Goal: Task Accomplishment & Management: Use online tool/utility

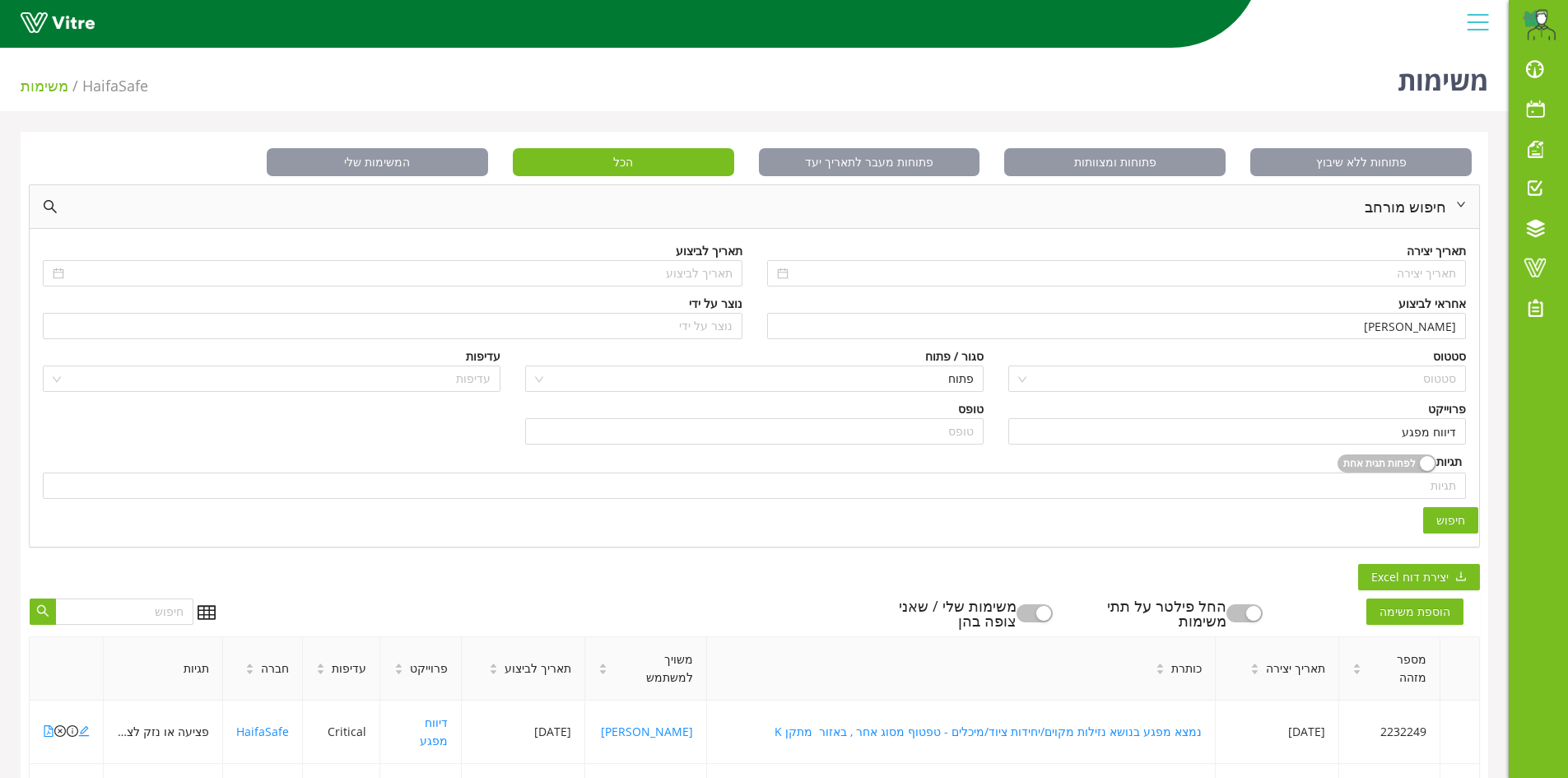
scroll to position [447, 0]
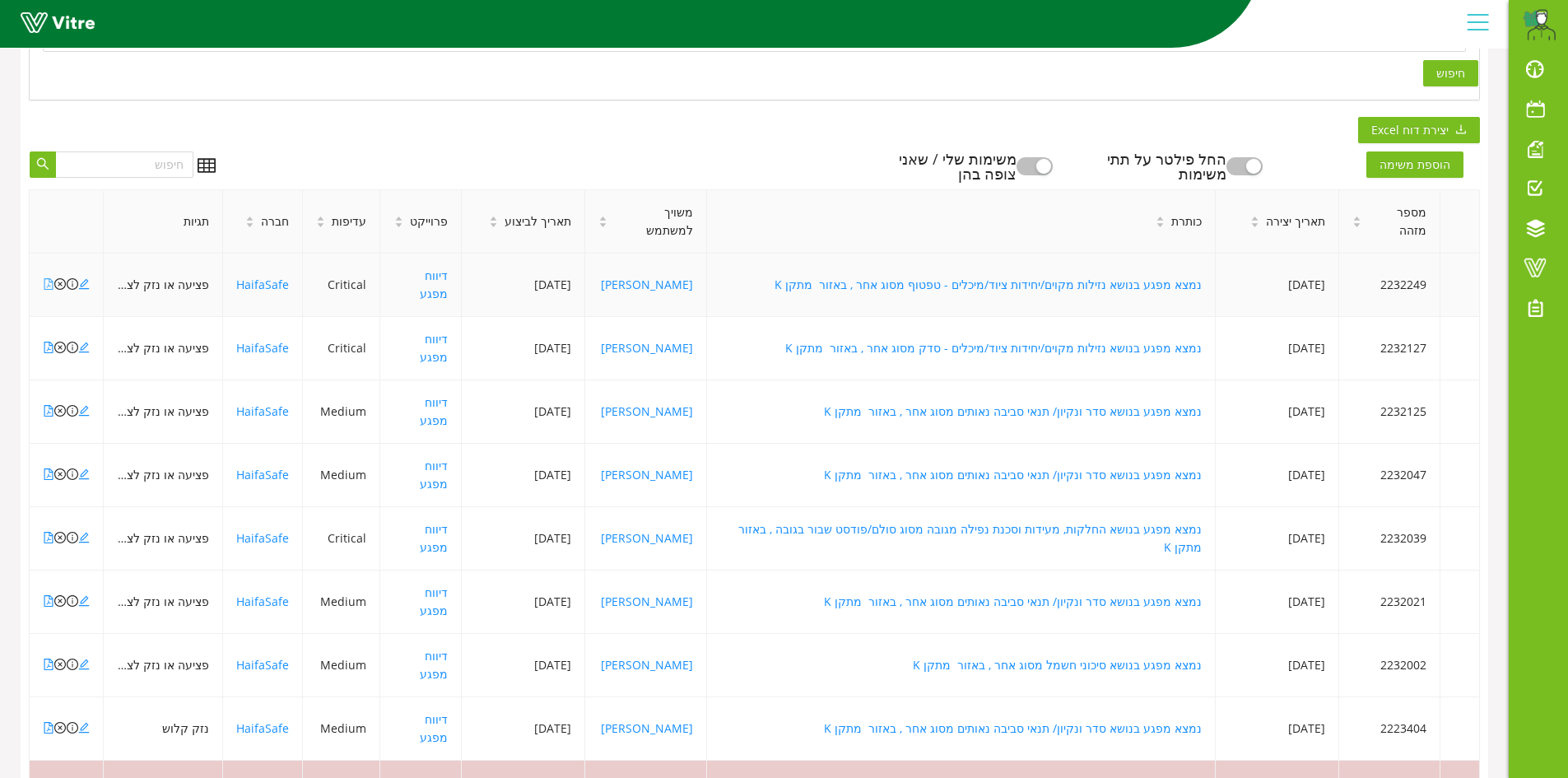
click at [51, 279] on icon "file-pdf" at bounding box center [49, 284] width 12 height 12
click at [50, 658] on icon "file-pdf" at bounding box center [49, 664] width 12 height 12
click at [49, 595] on icon "file-pdf" at bounding box center [48, 600] width 9 height 12
click at [59, 595] on icon "close-circle" at bounding box center [61, 600] width 12 height 12
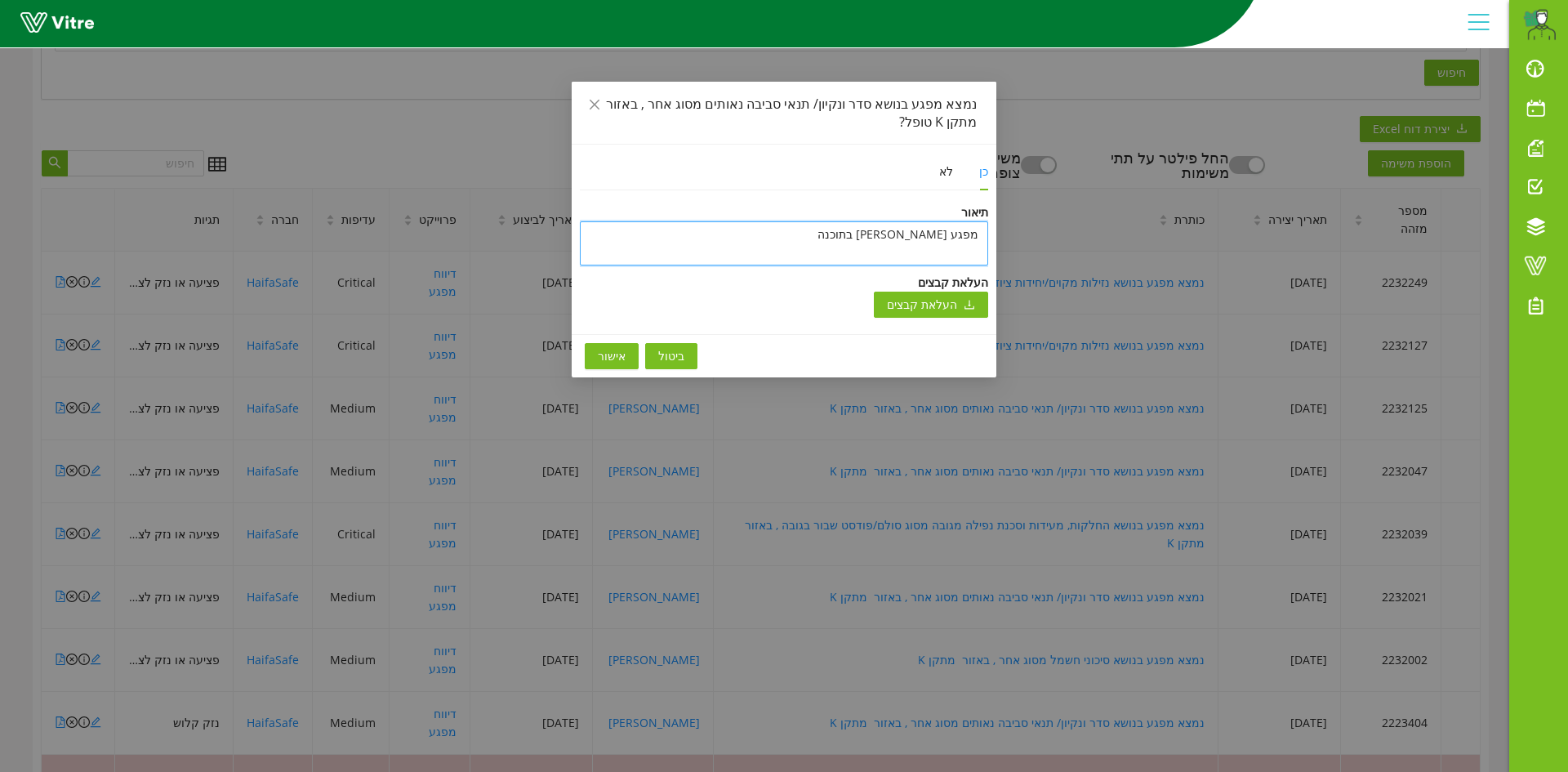
click at [971, 237] on textarea "מפגע [PERSON_NAME] בתוכנה" at bounding box center [784, 243] width 408 height 44
type textarea "n"
type textarea "np"
type textarea "npd"
type textarea "npdg"
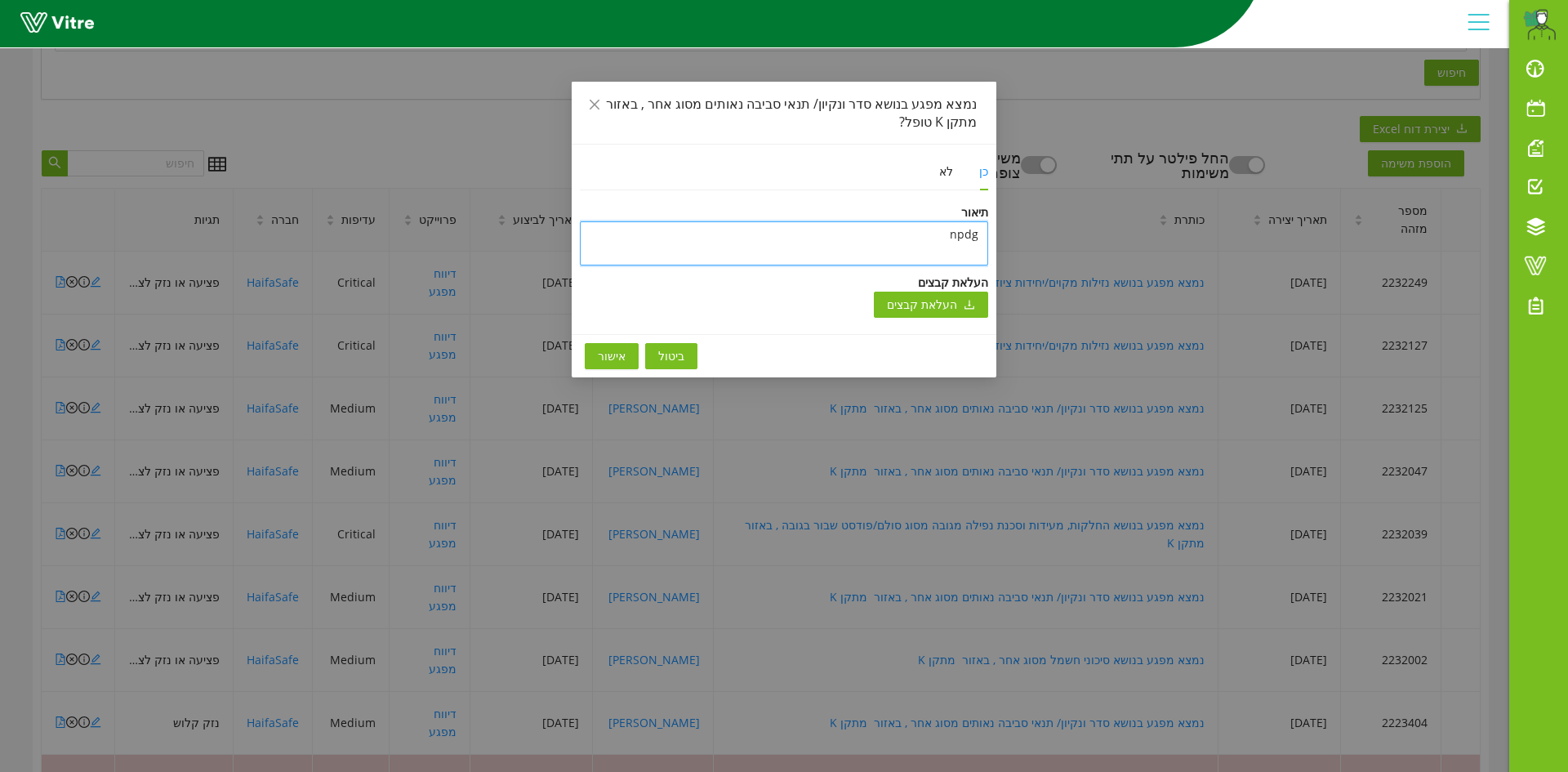
type textarea "npdg"
type textarea "npdg x"
type textarea "npdg xu"
type textarea "npdg xuk"
type textarea "npdg xu"
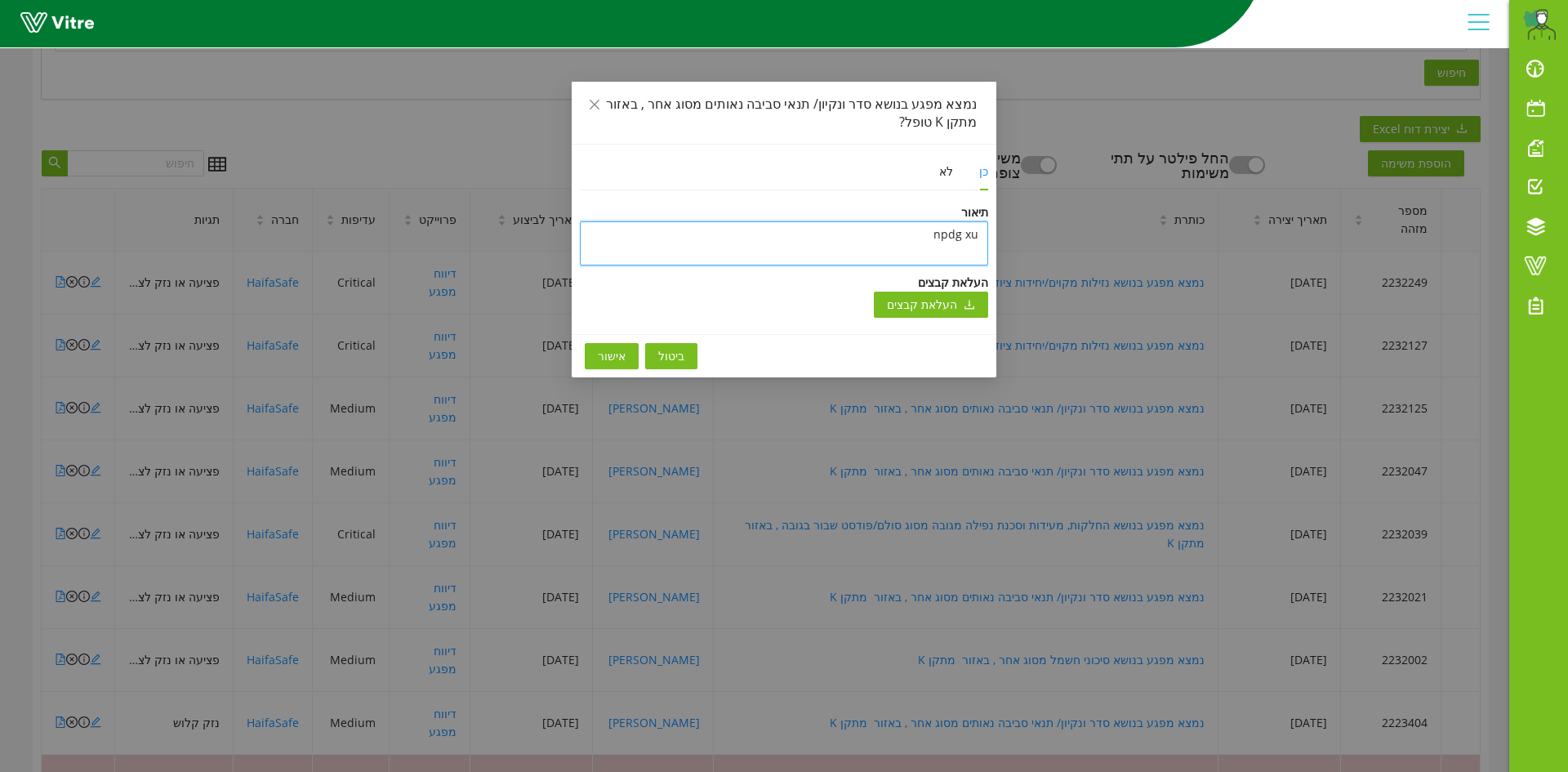
type textarea "npdg x"
type textarea "npdg"
type textarea "npd"
type textarea "np"
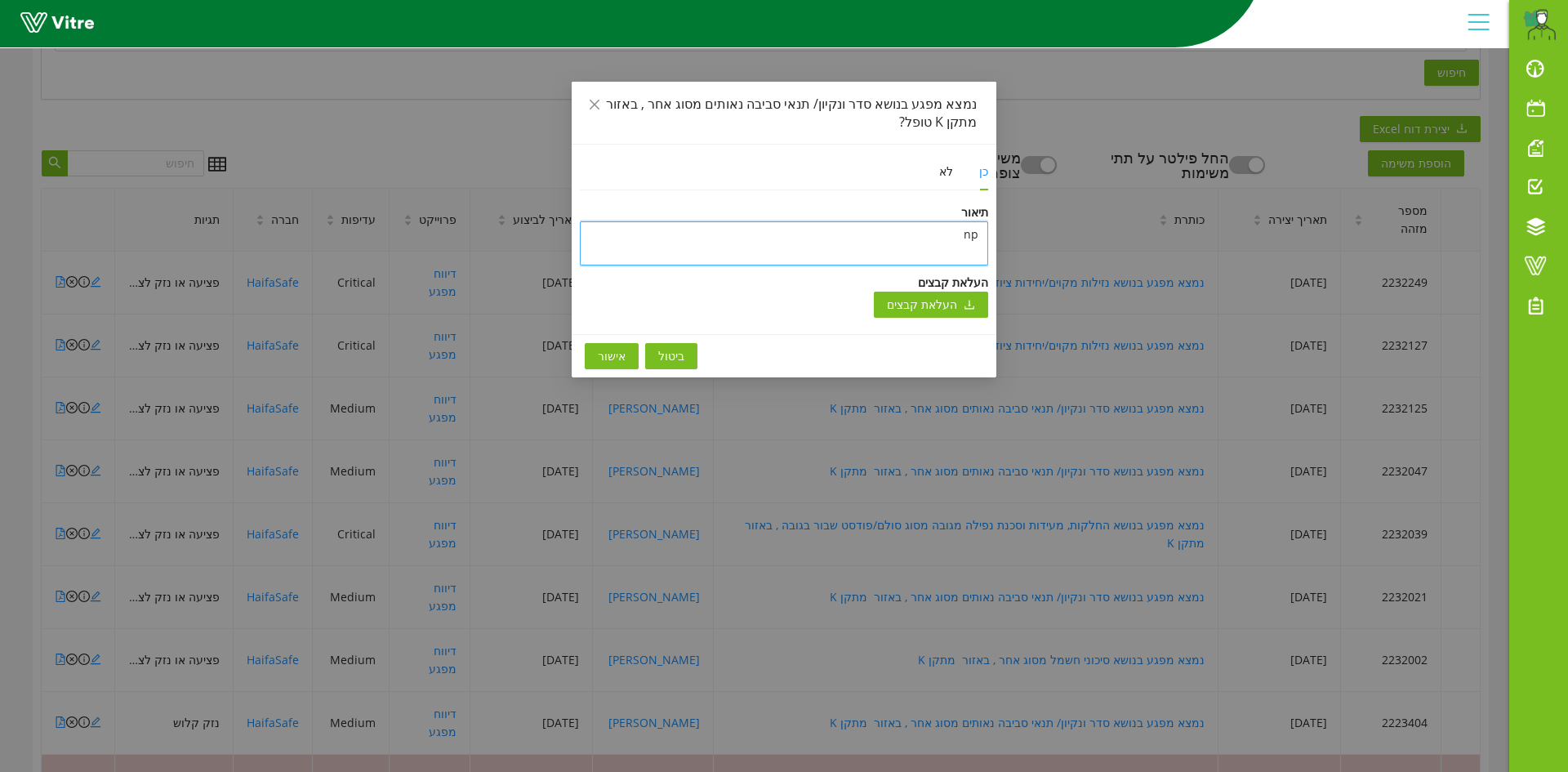
type textarea "n"
type textarea "מ"
type textarea "מפ"
type textarea "מפג"
type textarea "מפגע"
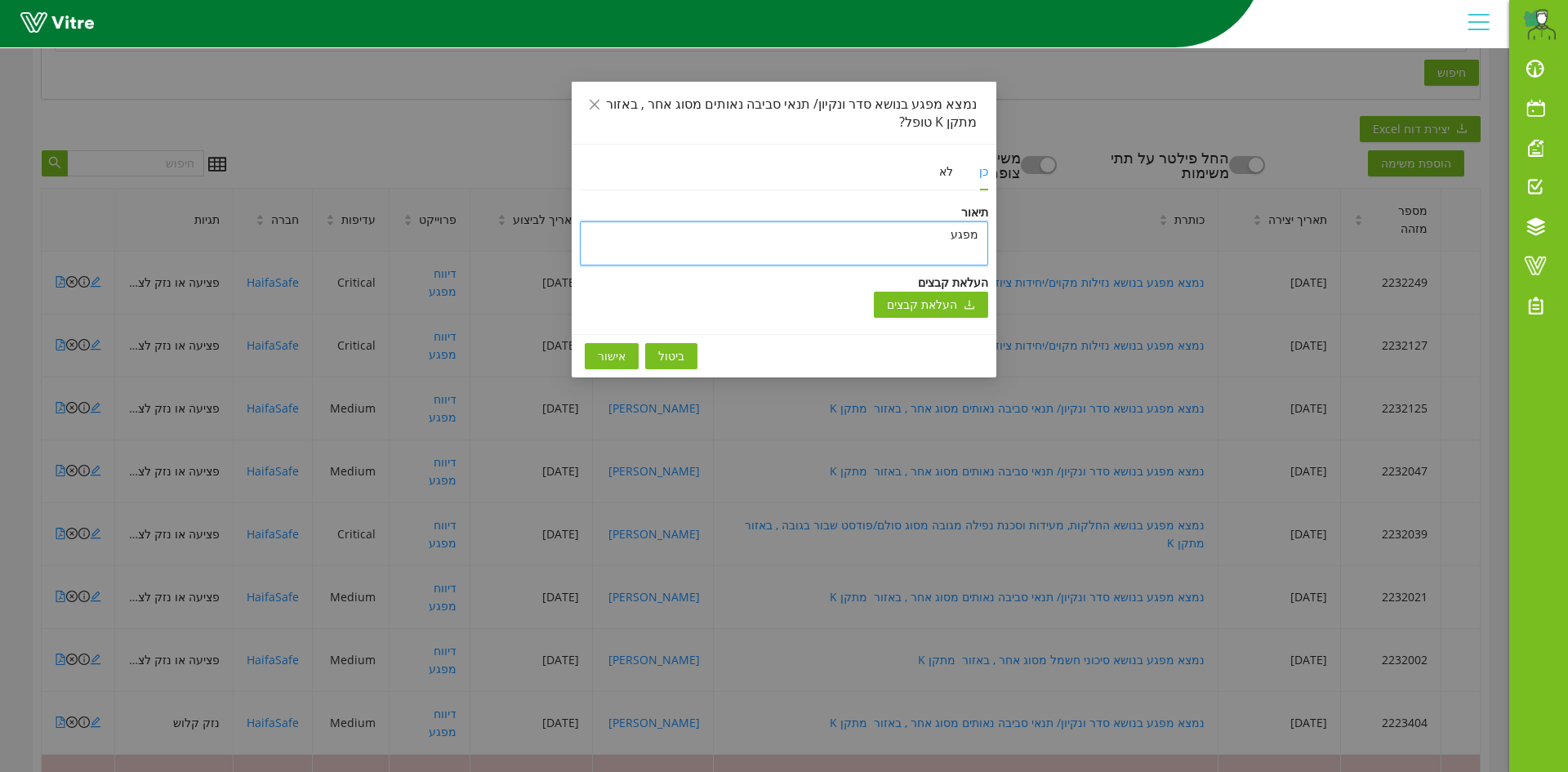
type textarea "מפגע"
type textarea "מפגע ס"
type textarea "מפגע סו"
type textarea "מפגע סול"
type textarea "מפגע סולק"
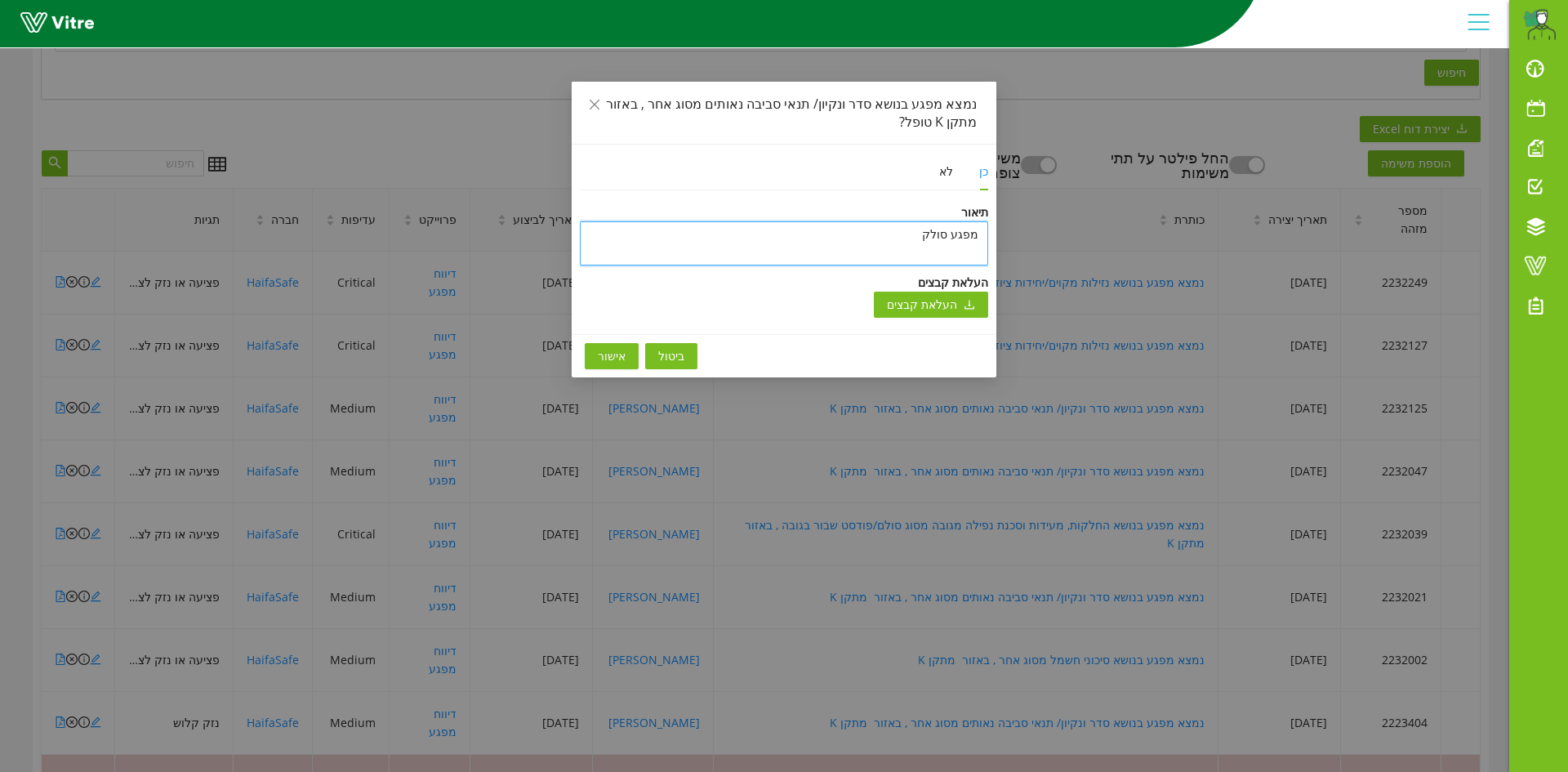
type textarea "מפגע סולק"
type textarea "מפגע סולק ו"
type textarea "מפגע סולק ונ"
type textarea "מפגע [PERSON_NAME]"
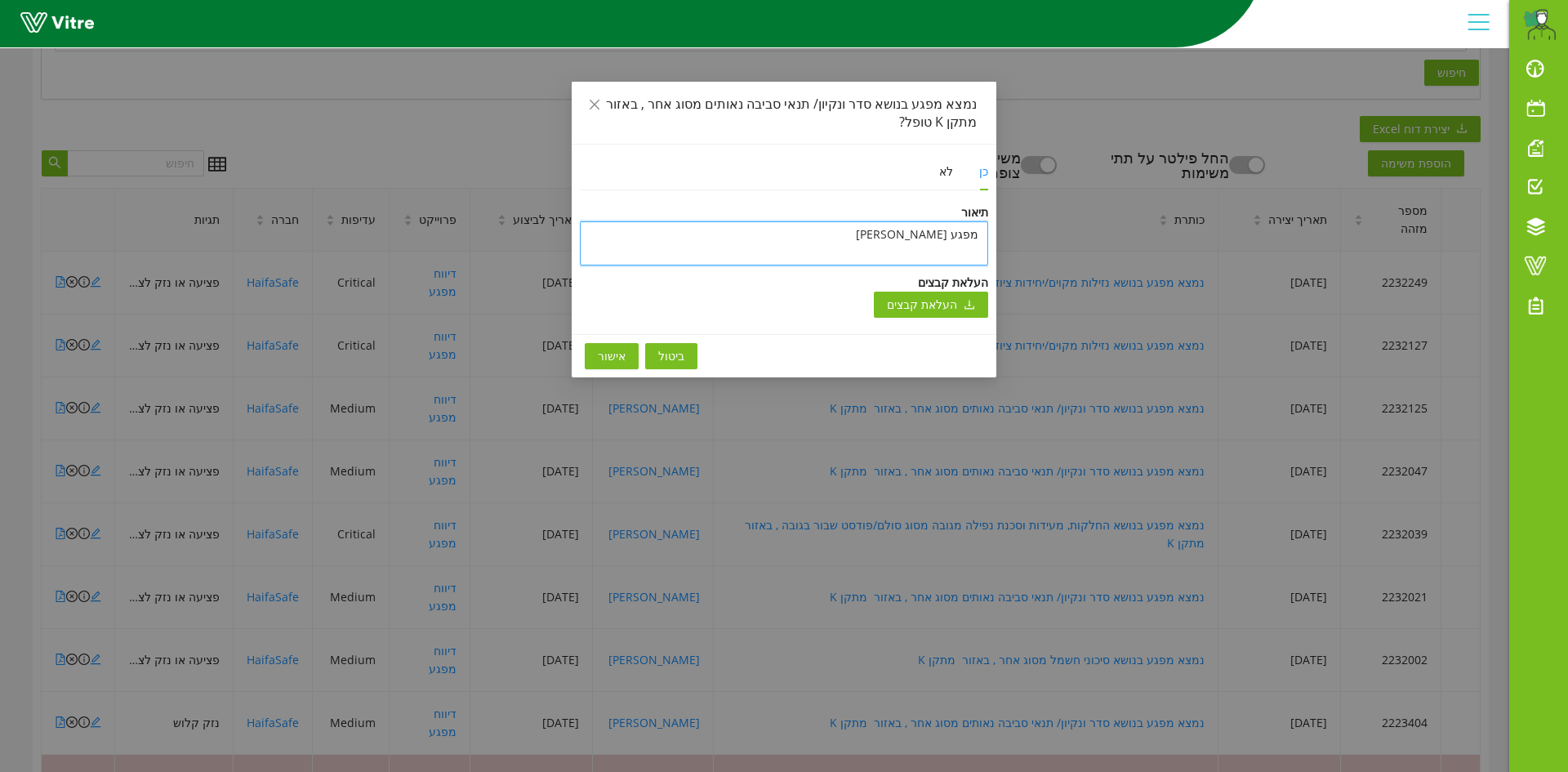
type textarea "מפגע [PERSON_NAME]"
type textarea "מפגע [PERSON_NAME] ב"
type textarea "מפגע [PERSON_NAME] בת"
type textarea "מפגע [PERSON_NAME] בתו"
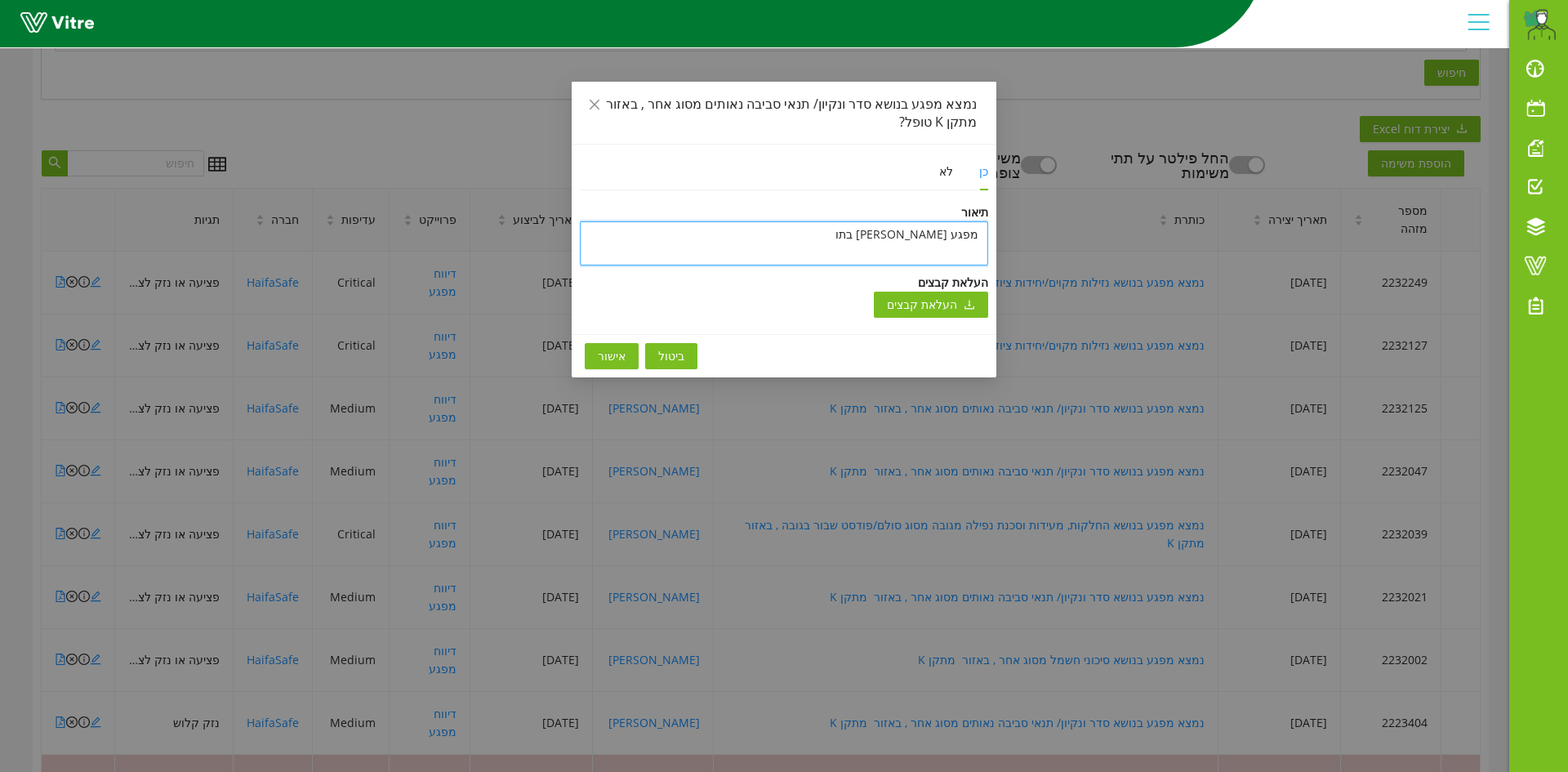
type textarea "מפגע [PERSON_NAME] בתוכ"
type textarea "מפגע [PERSON_NAME] בתוכנ"
type textarea "מפגע [PERSON_NAME] בתוכנה"
click at [616, 357] on span "אישור" at bounding box center [611, 356] width 28 height 18
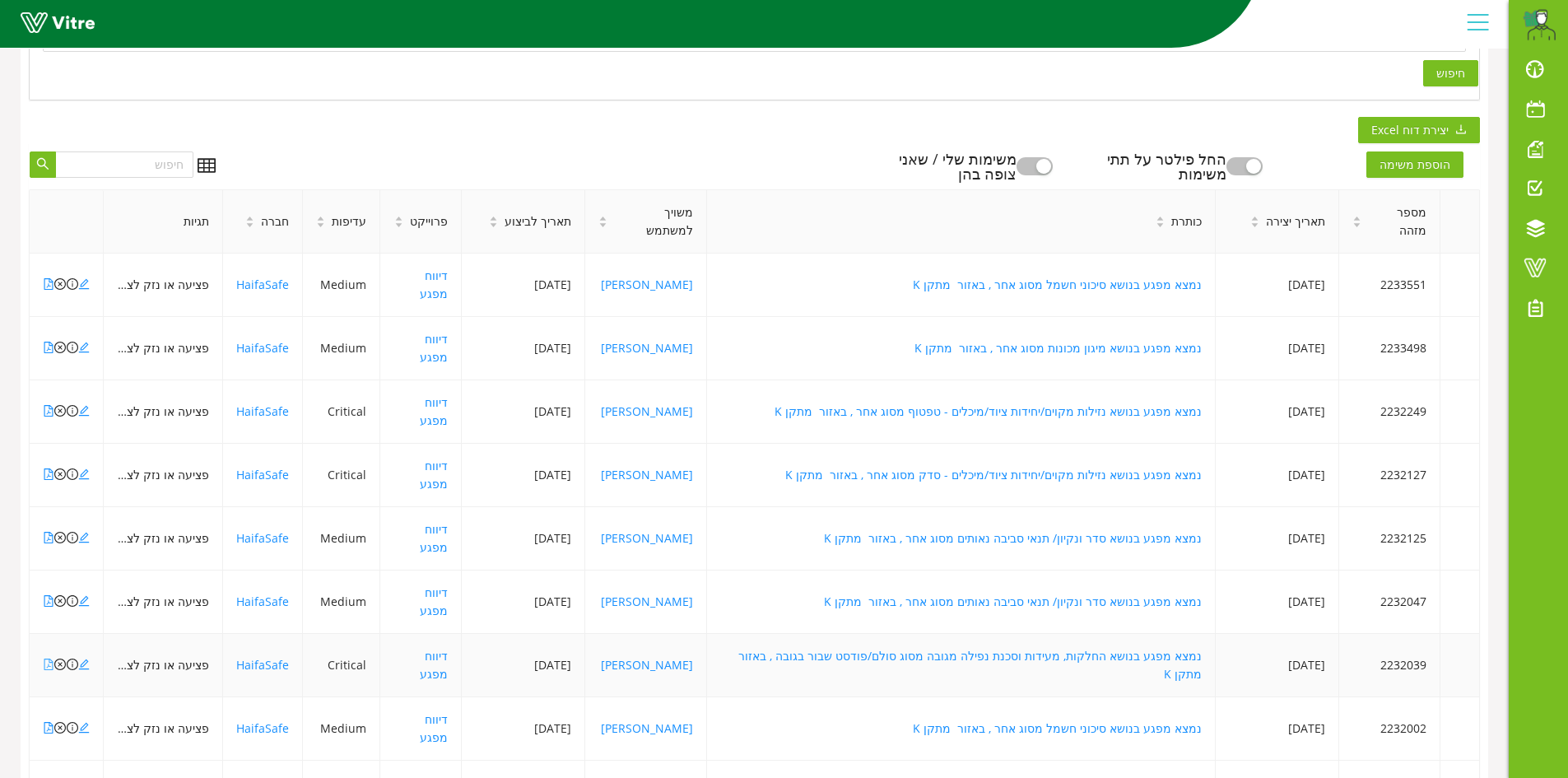
click at [45, 658] on icon "file-pdf" at bounding box center [49, 664] width 12 height 12
click at [61, 658] on icon "close-circle" at bounding box center [61, 664] width 12 height 12
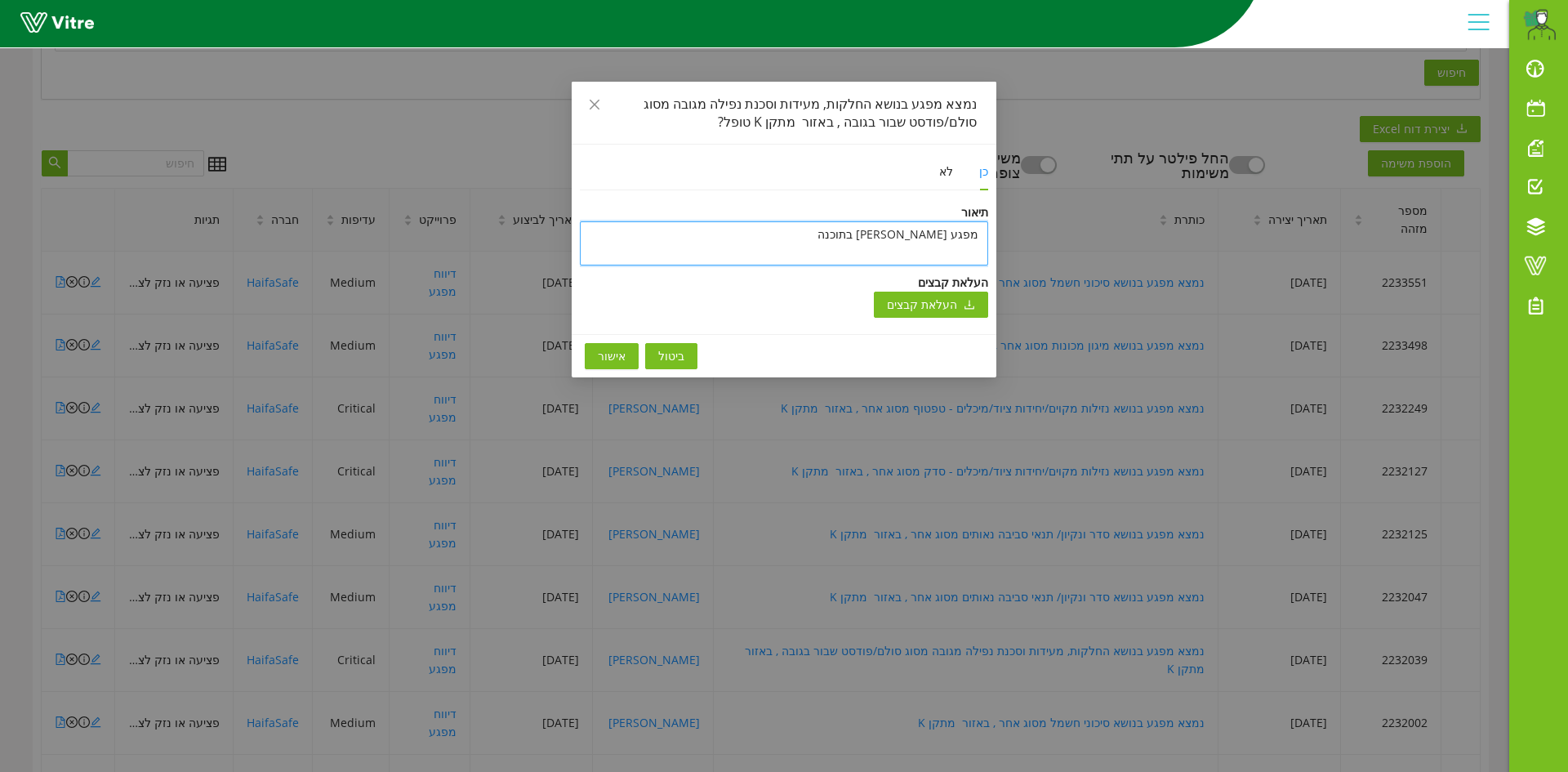
click at [957, 234] on textarea "מפגע [PERSON_NAME] בתוכנה" at bounding box center [784, 243] width 408 height 44
type textarea "ה"
type textarea "המ"
type textarea "המפ"
type textarea "המפג"
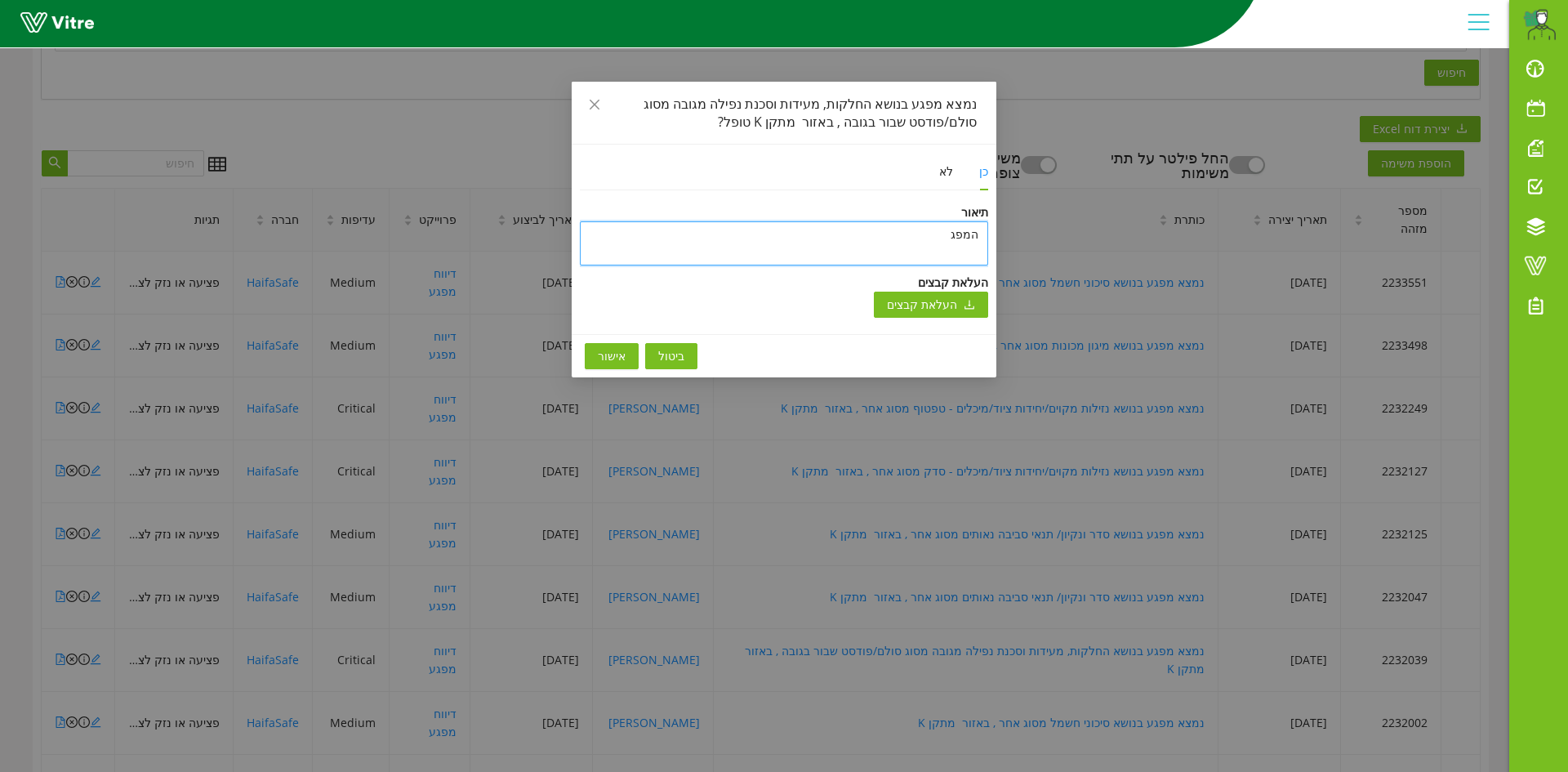
type textarea "המפגע"
type textarea "המפגע ט"
type textarea "המפגע טו"
type textarea "המפגע טופ"
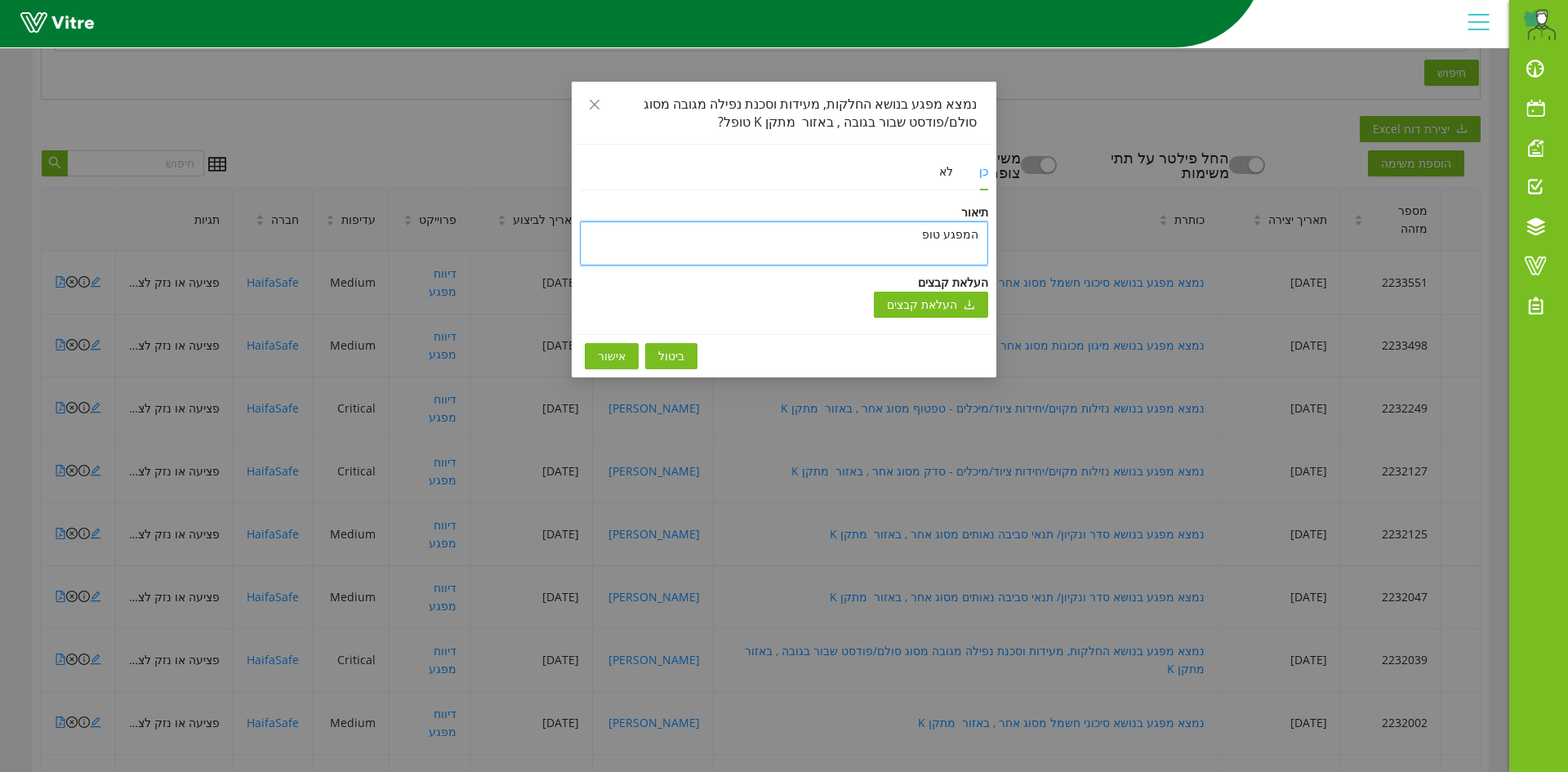
type textarea "המפגע טופל"
type textarea "המפגע טופל ו"
type textarea "המפגע טופל ונ"
type textarea "המפגע טופל ונס"
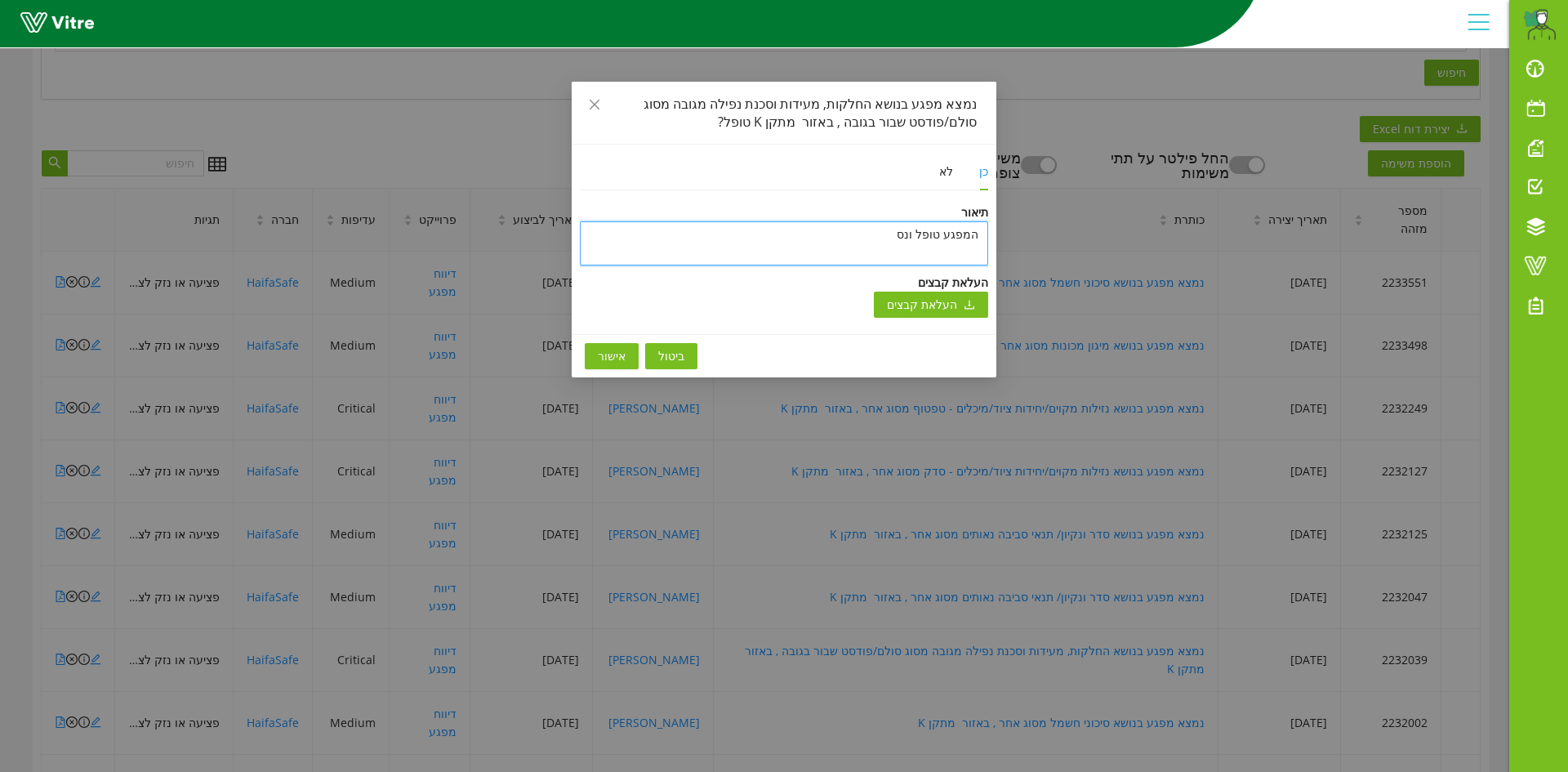
type textarea "המפגע טופל ונסג"
type textarea "המפגע טופל ונסגר"
type textarea "המפגע טופל ונסגר ב"
type textarea "המפגע טופל ונסגר בת"
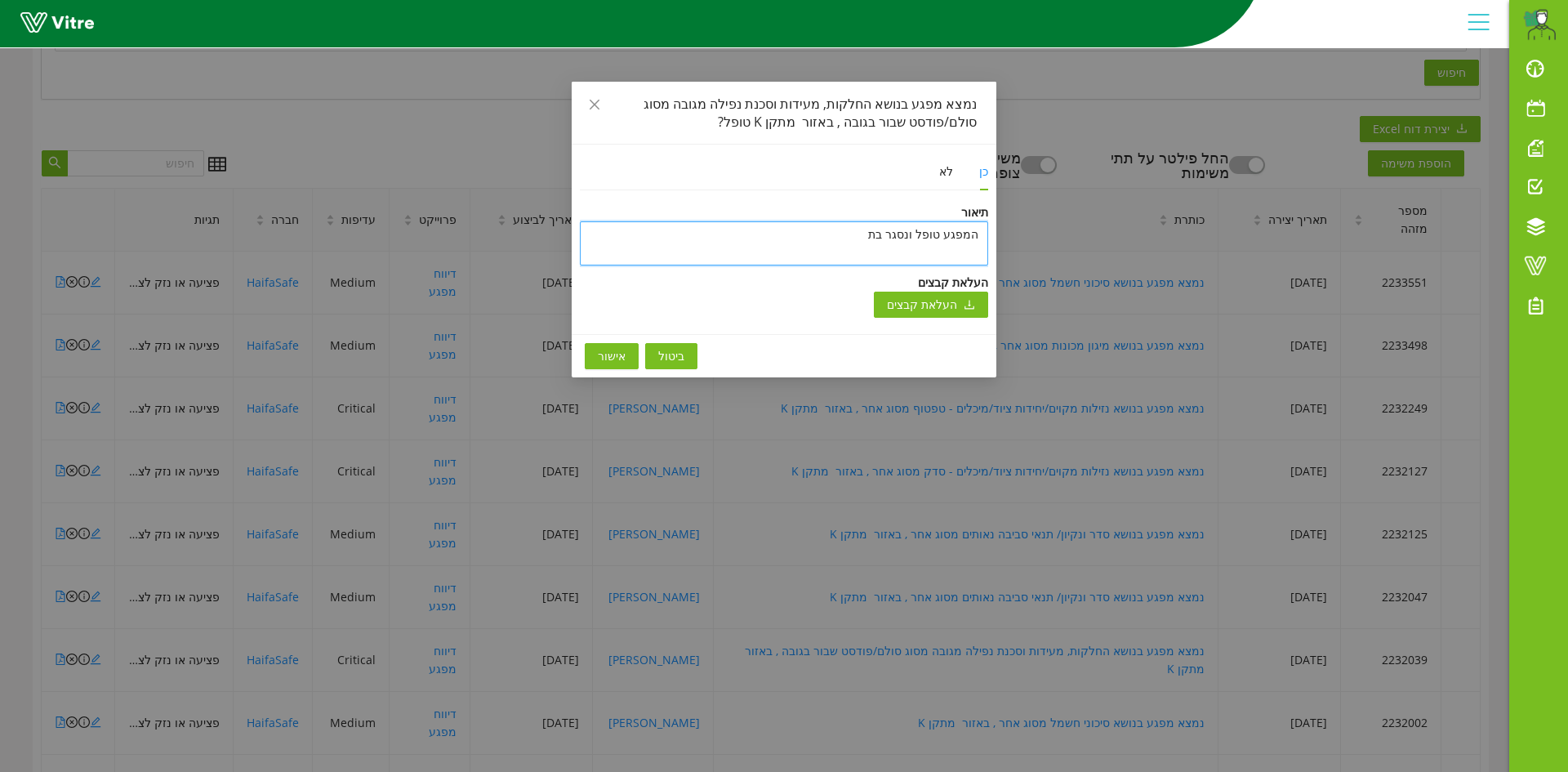
type textarea "המפגע [PERSON_NAME] בתו"
type textarea "המפגע [PERSON_NAME] בתוכ"
type textarea "המפגע [PERSON_NAME] בתוכנ"
type textarea "המפגע [PERSON_NAME] בתוכנה"
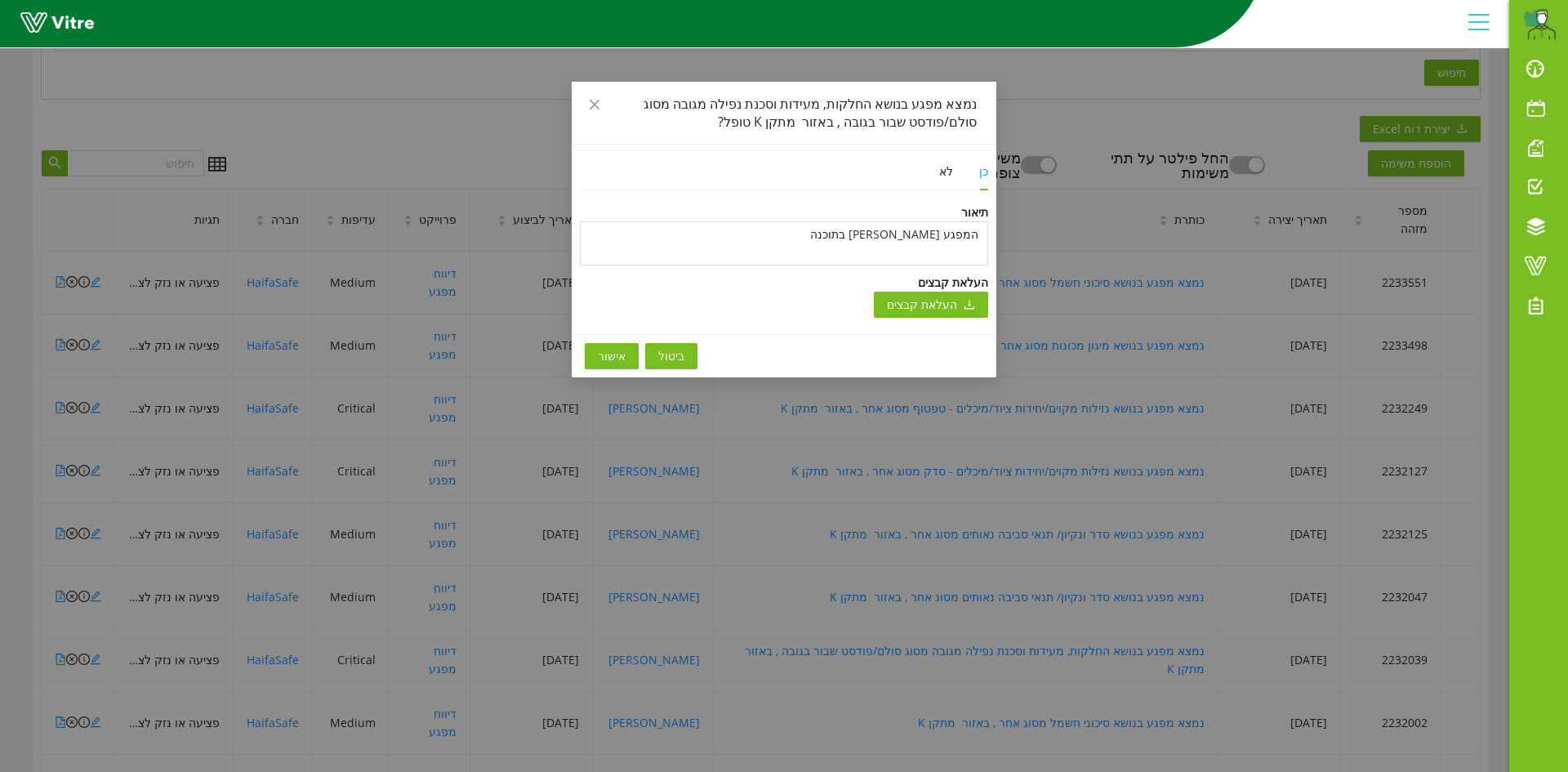
click at [602, 354] on span "אישור" at bounding box center [611, 356] width 28 height 18
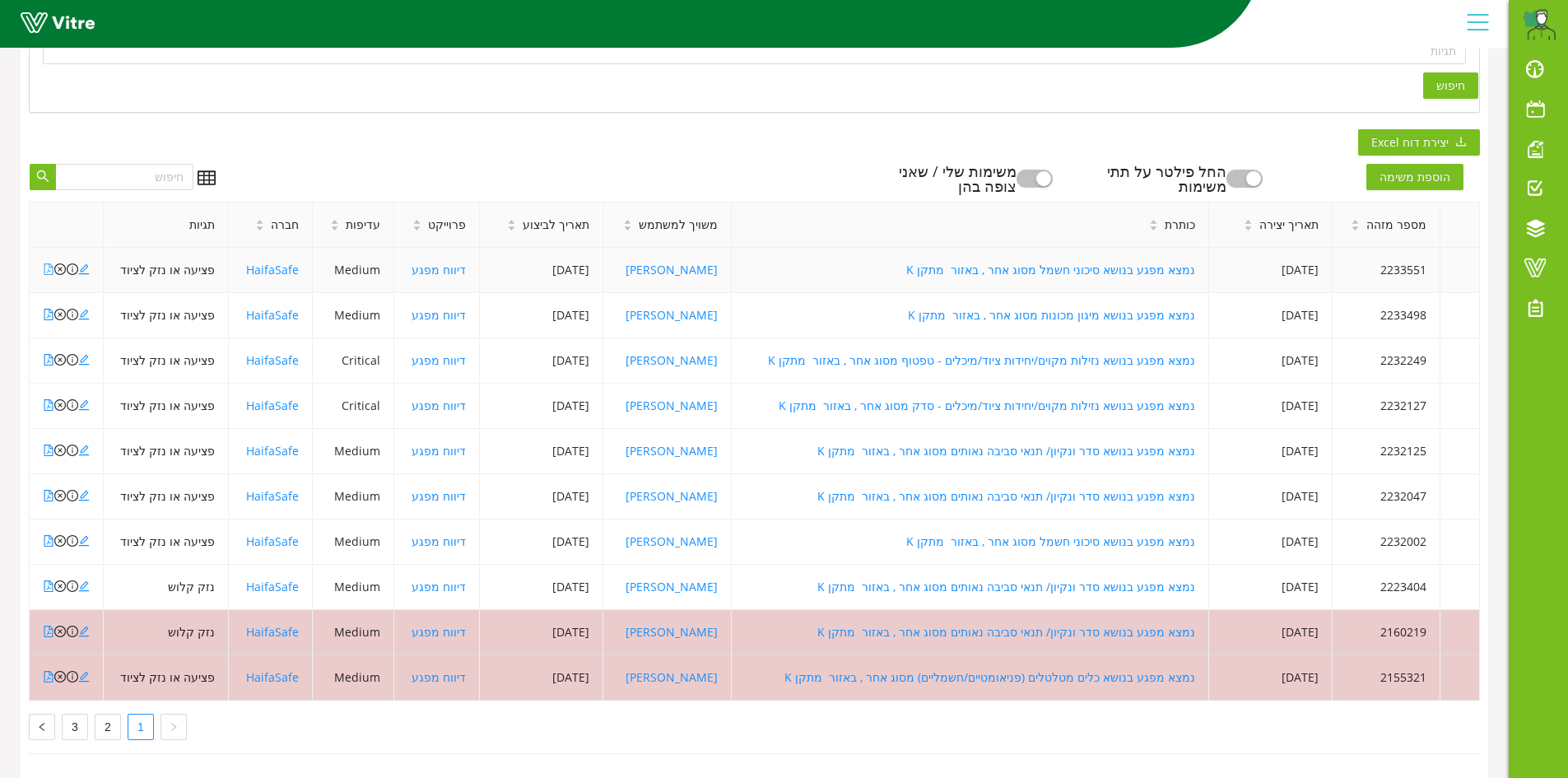
click at [48, 263] on icon "file-pdf" at bounding box center [49, 269] width 12 height 12
click at [51, 308] on icon "file-pdf" at bounding box center [49, 314] width 12 height 12
click at [47, 353] on icon "file-pdf" at bounding box center [49, 359] width 12 height 12
click at [49, 399] on icon "file-pdf" at bounding box center [49, 404] width 12 height 12
click at [47, 445] on icon "file-pdf" at bounding box center [49, 450] width 12 height 12
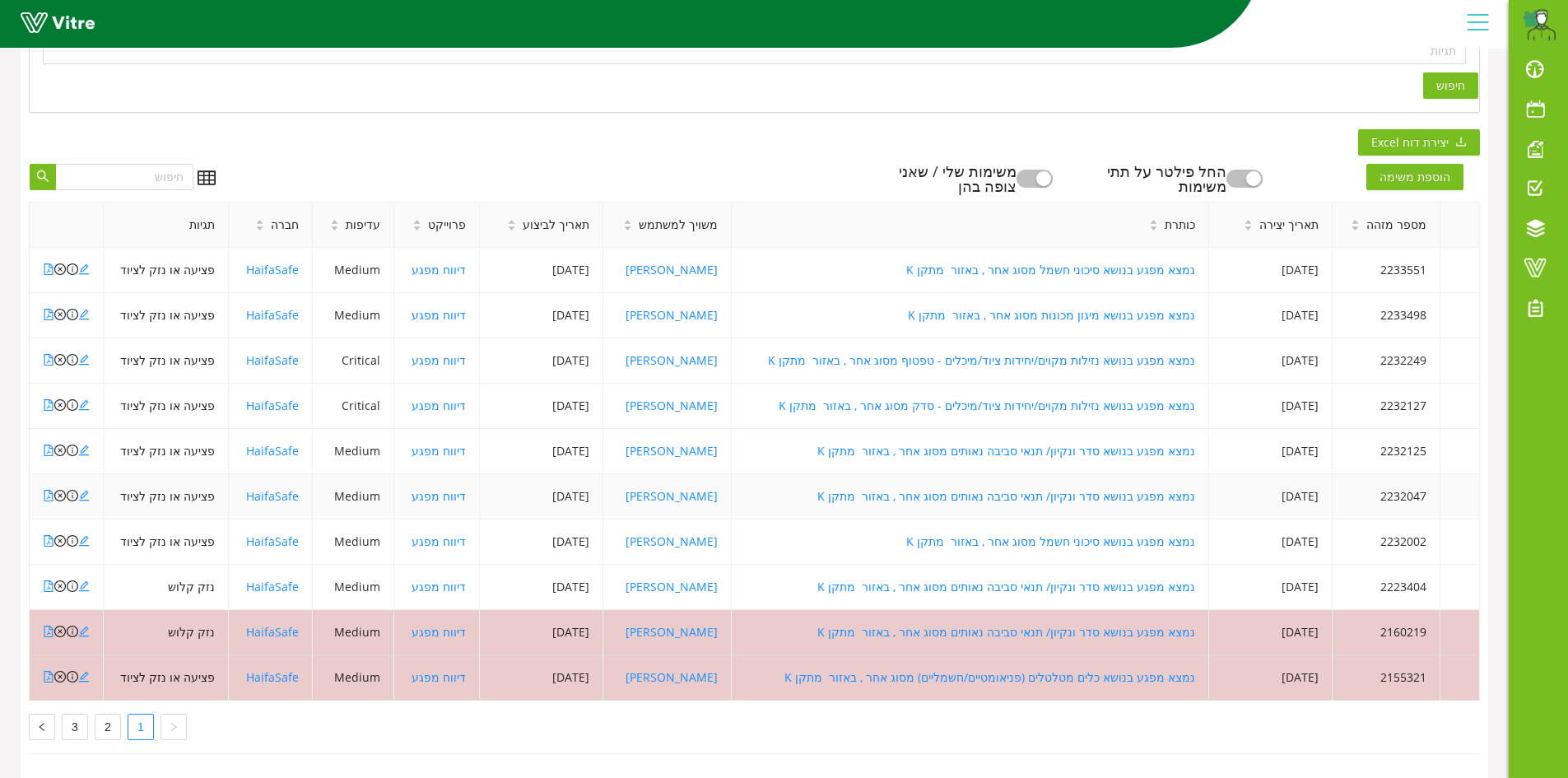
click at [42, 479] on td at bounding box center [66, 496] width 74 height 45
click at [43, 490] on icon "file-pdf" at bounding box center [49, 496] width 12 height 12
click at [44, 535] on icon "file-pdf" at bounding box center [48, 541] width 9 height 12
click at [50, 580] on icon "file-pdf" at bounding box center [49, 586] width 12 height 12
click at [48, 263] on icon "file-pdf" at bounding box center [49, 269] width 12 height 12
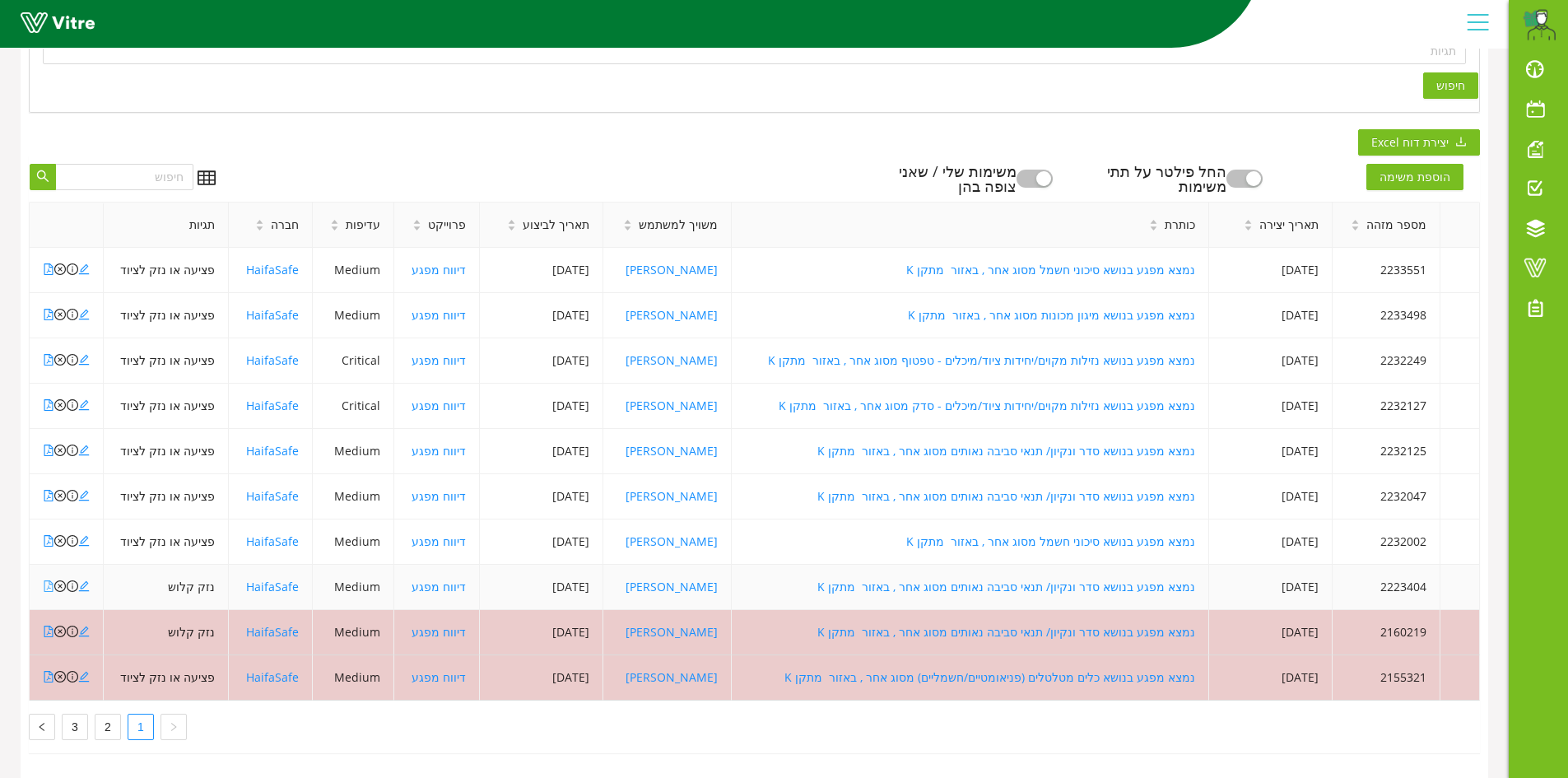
click at [51, 580] on icon "file-pdf" at bounding box center [49, 586] width 12 height 12
click at [58, 580] on icon "close-circle" at bounding box center [61, 586] width 12 height 12
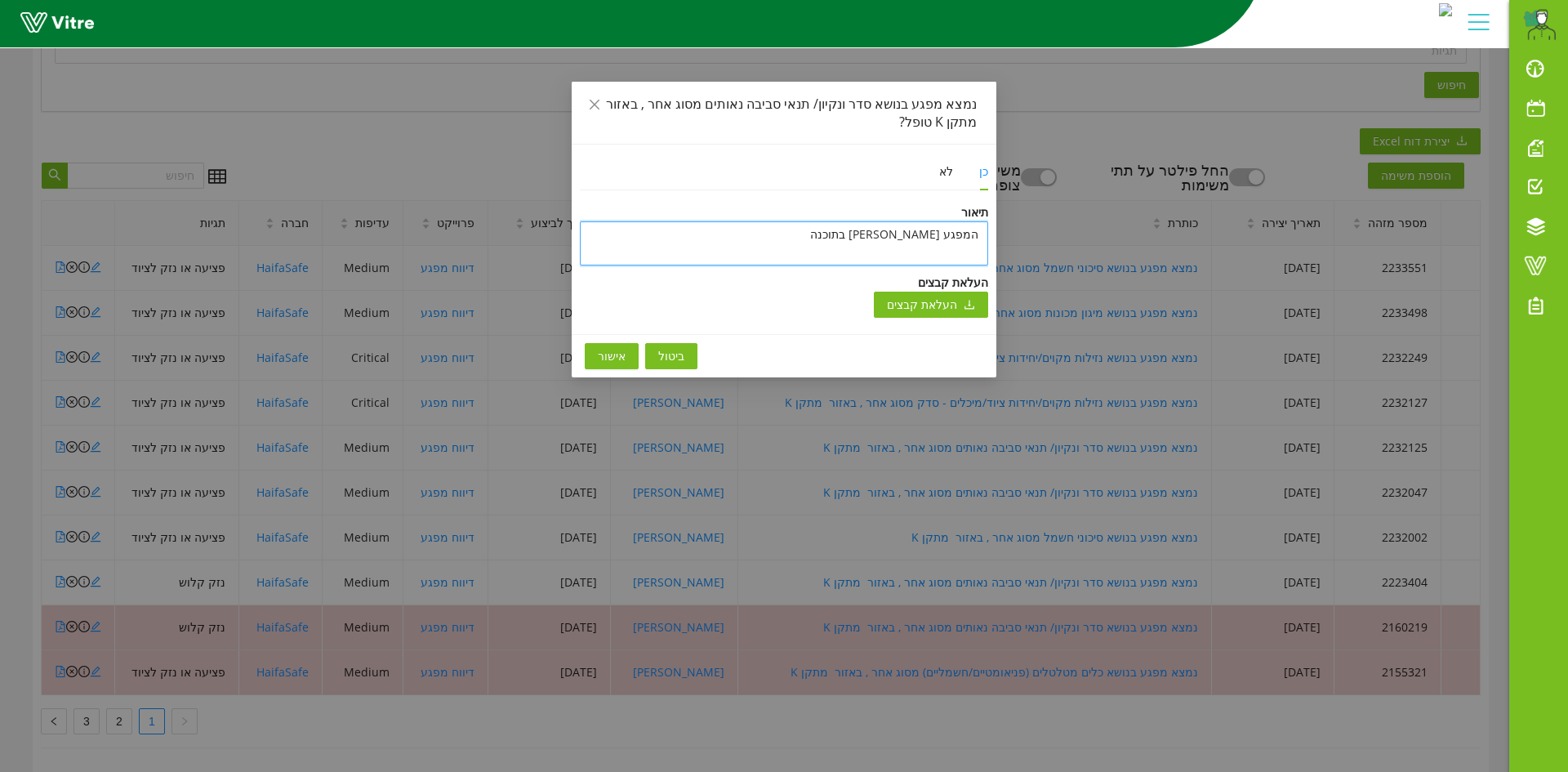
click at [983, 234] on textarea "המפגע [PERSON_NAME] בתוכנה" at bounding box center [784, 243] width 408 height 44
type textarea "ה"
type textarea "המ"
type textarea "המפ"
type textarea "המפג"
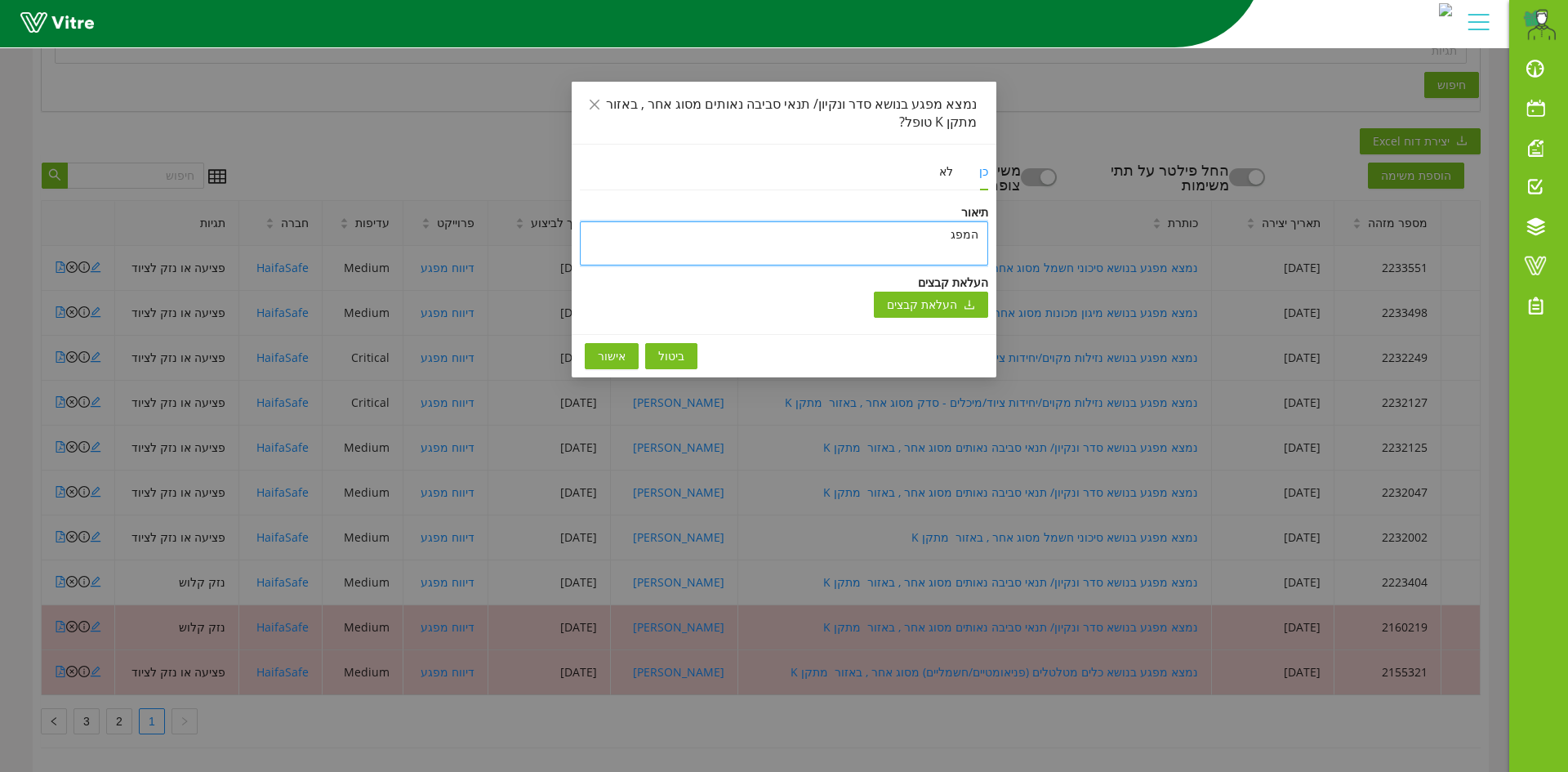
type textarea "המפגע"
type textarea "המפגע ט"
type textarea "המפגע טו"
type textarea "המפגע טופ"
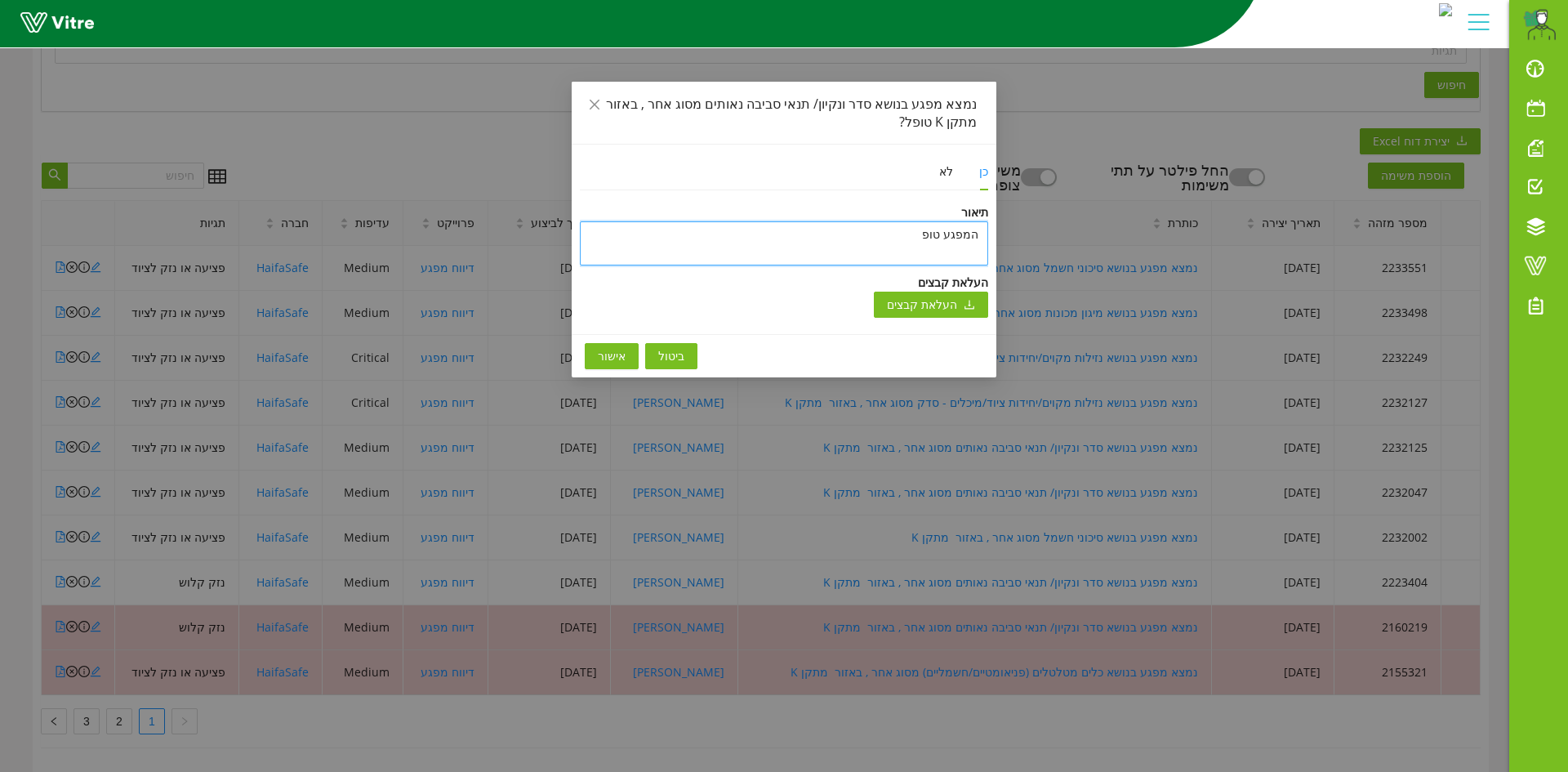
type textarea "המפגע טופל"
type textarea "המפגע טופל ו"
type textarea "המפגע טופל ונ"
type textarea "המפגע טופל ונס"
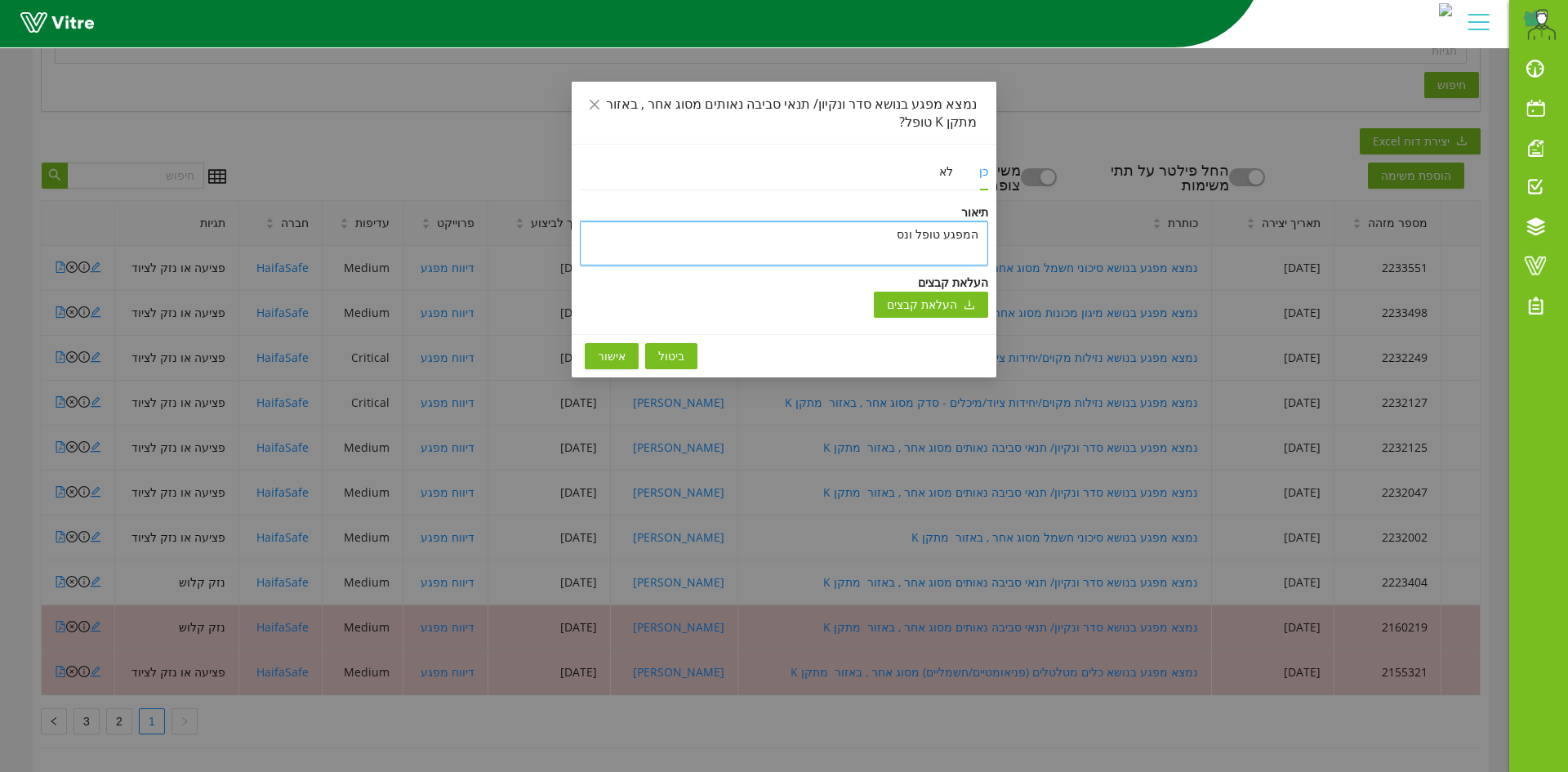
type textarea "המפגע טופל ונסג"
type textarea "המפגע טופל ונסגר"
type textarea "המפגע טופל ונסגר ב"
type textarea "המפגע טופל ונסגר בת"
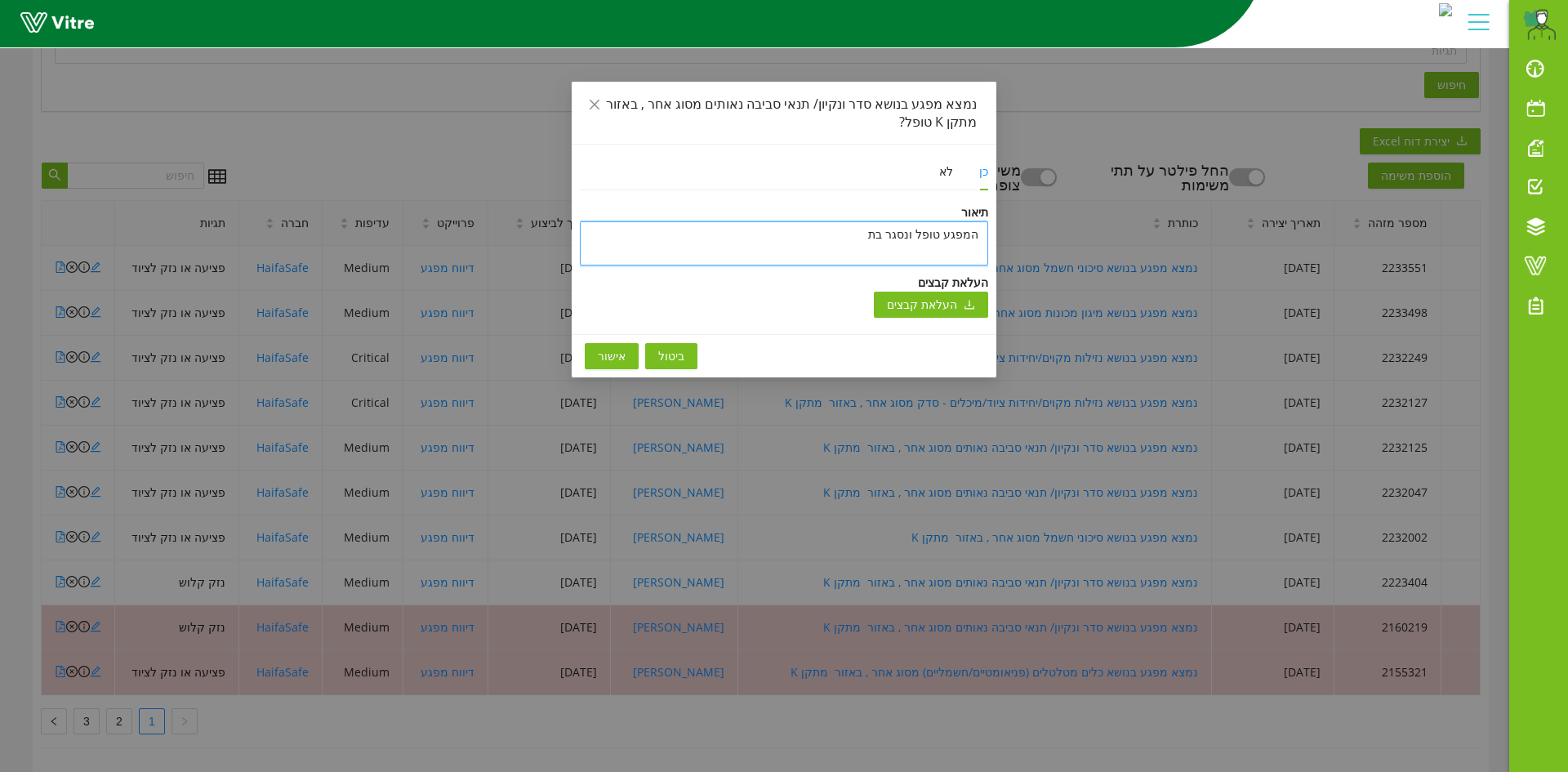
type textarea "המפגע [PERSON_NAME] בתו"
type textarea "המפגע [PERSON_NAME] בתוכ"
type textarea "המפגע [PERSON_NAME] בתוכנ"
type textarea "המפגע [PERSON_NAME] בתוכנה"
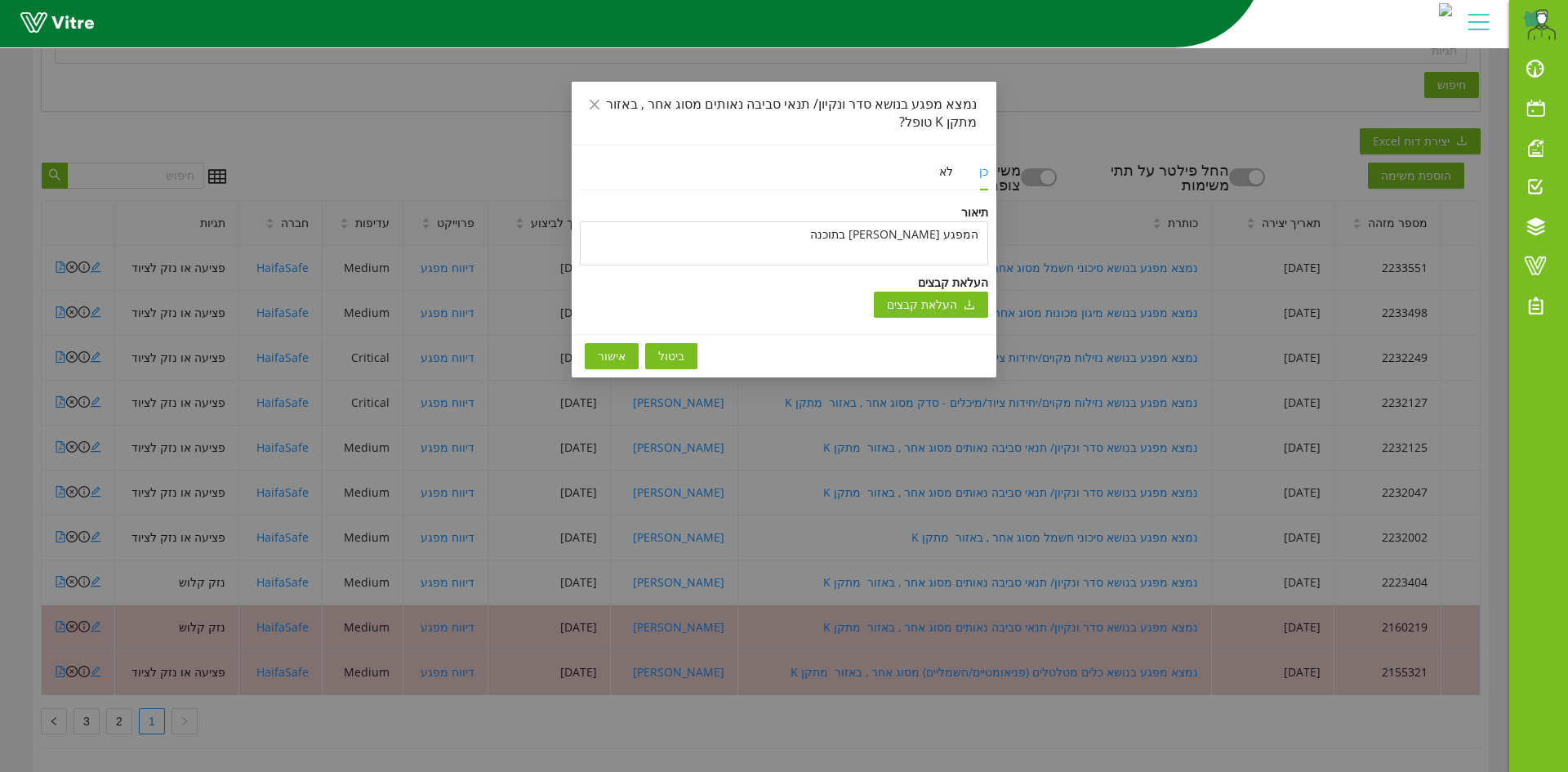
click at [606, 356] on span "אישור" at bounding box center [611, 356] width 28 height 18
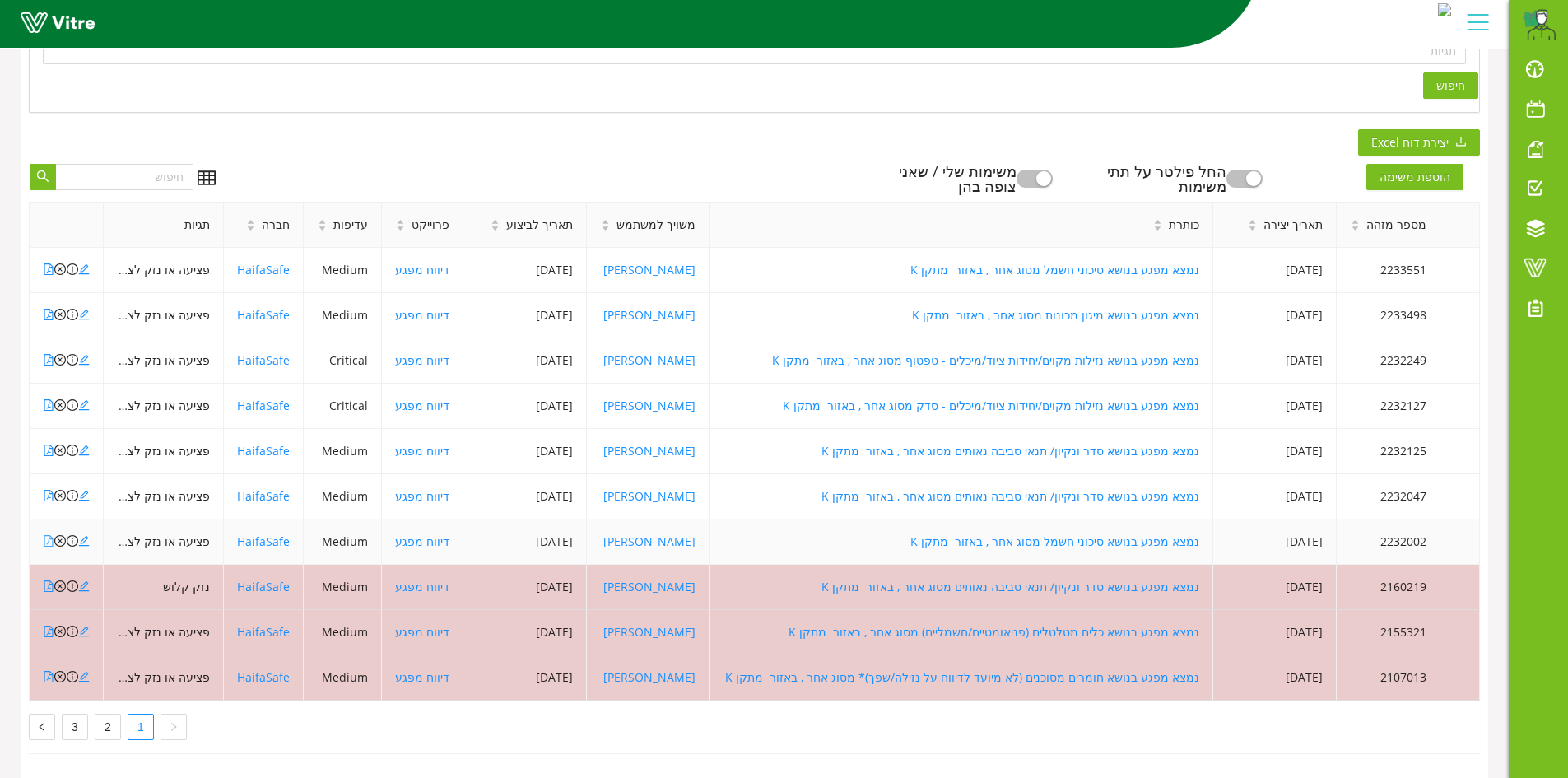
click at [50, 535] on icon "file-pdf" at bounding box center [48, 541] width 9 height 12
click at [51, 490] on icon "file-pdf" at bounding box center [49, 496] width 12 height 12
click at [60, 490] on icon "close-circle" at bounding box center [61, 496] width 12 height 12
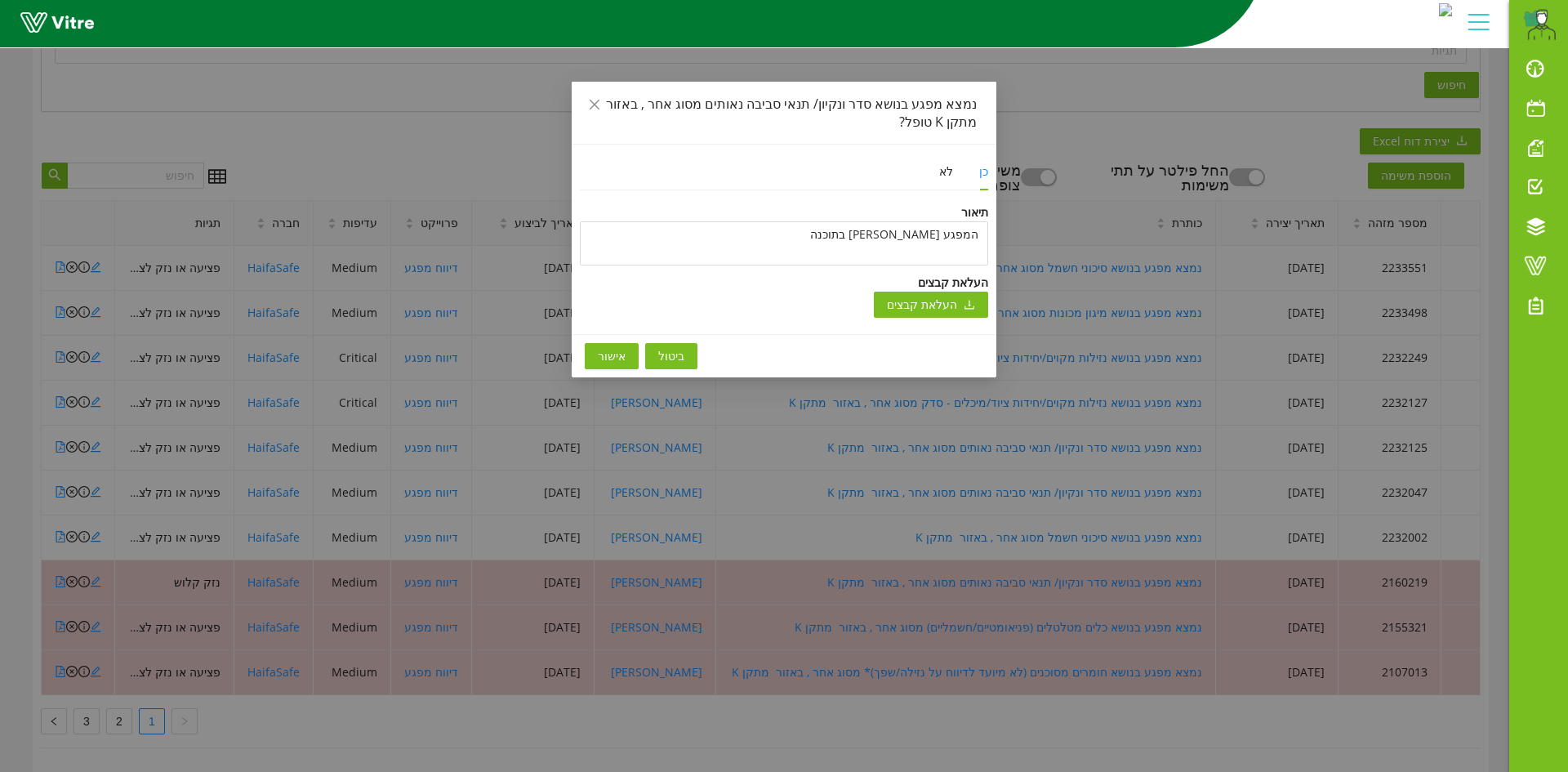
click at [651, 356] on button "ביטול" at bounding box center [671, 356] width 52 height 26
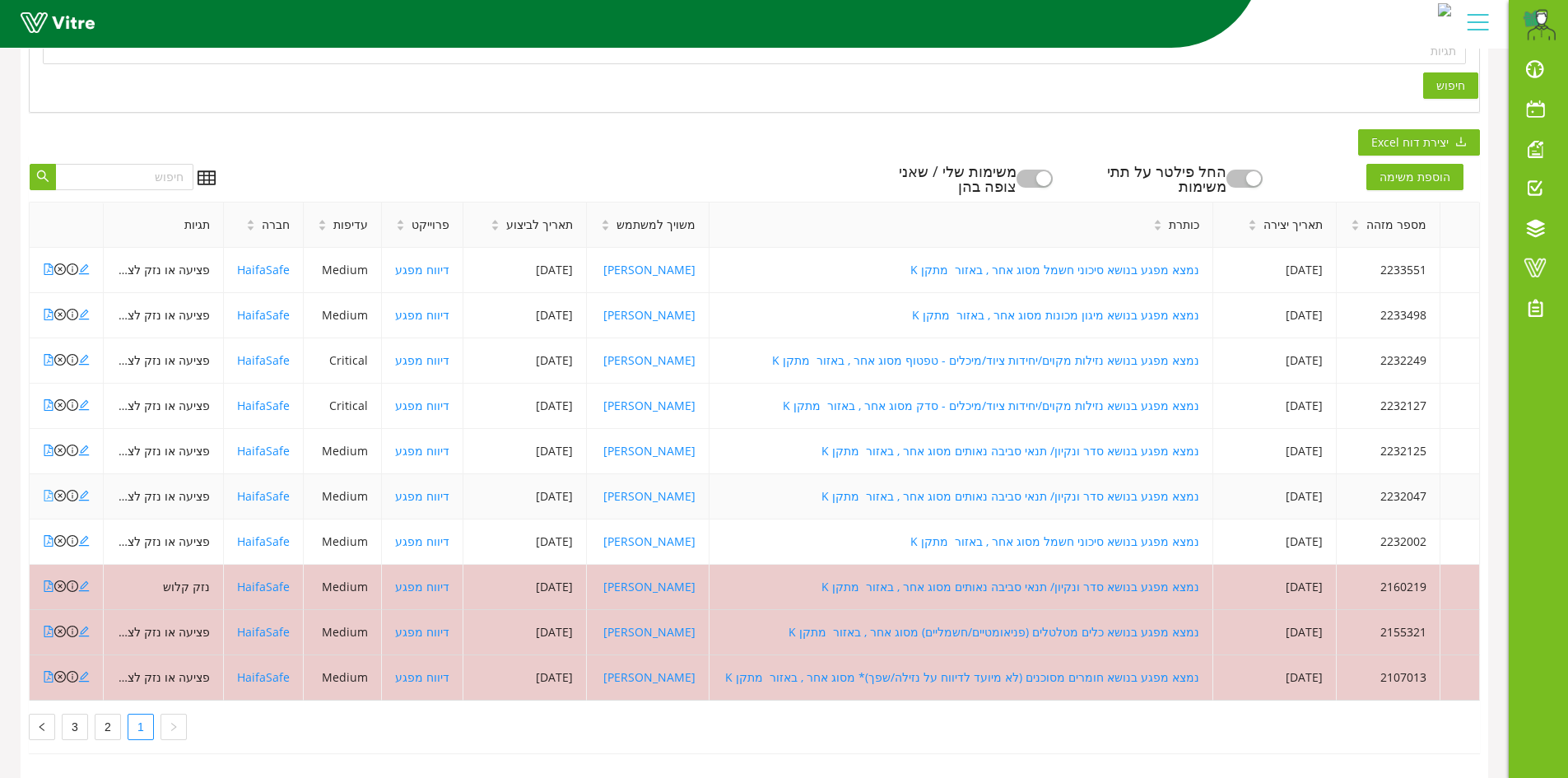
click at [50, 490] on icon "file-pdf" at bounding box center [49, 496] width 12 height 12
click at [59, 490] on icon "close-circle" at bounding box center [61, 496] width 12 height 12
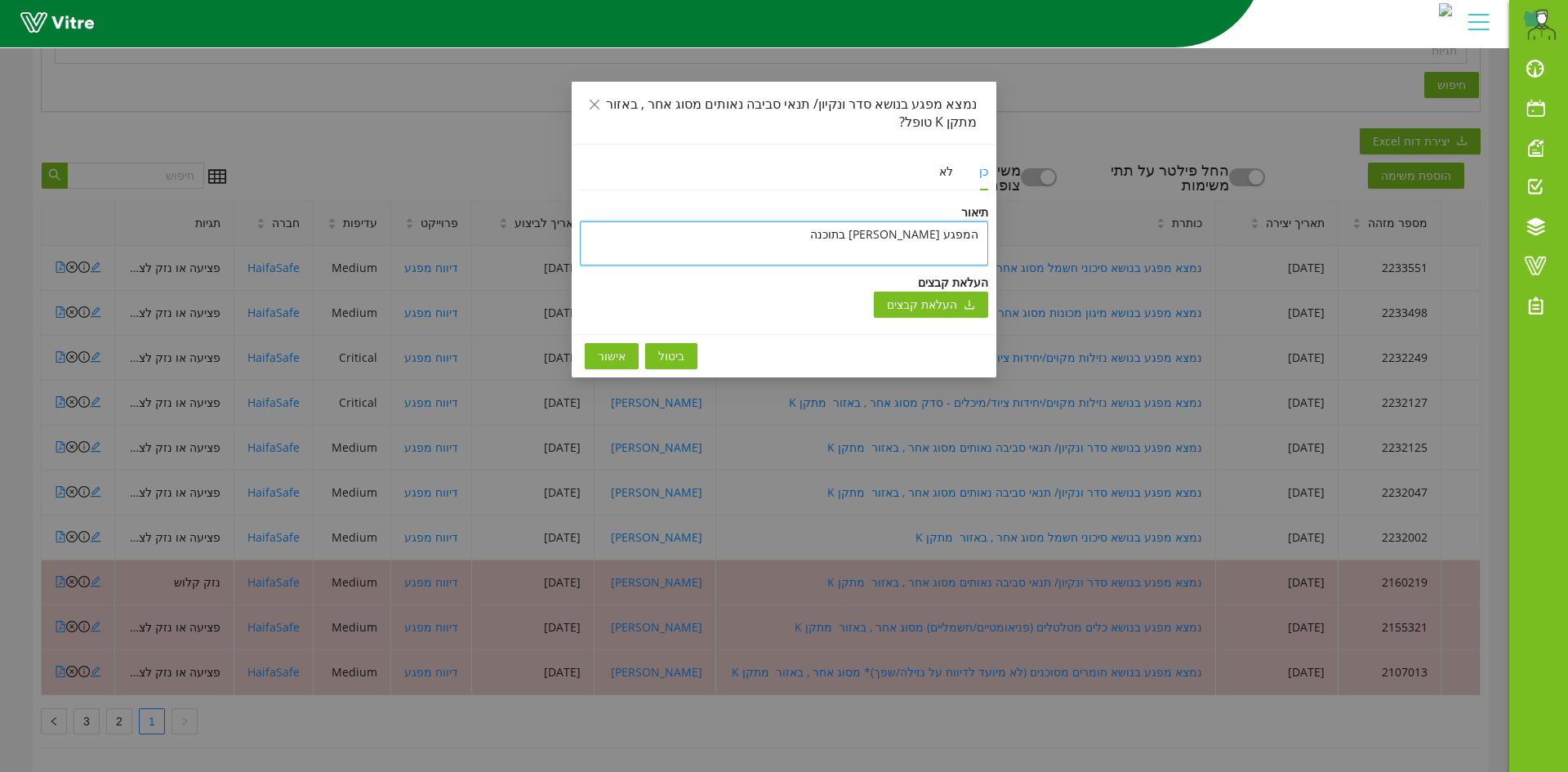
click at [979, 234] on textarea "המפגע [PERSON_NAME] בתוכנה" at bounding box center [784, 243] width 408 height 44
type textarea "מ"
type textarea "מפ"
type textarea "מפג"
type textarea "מפגע"
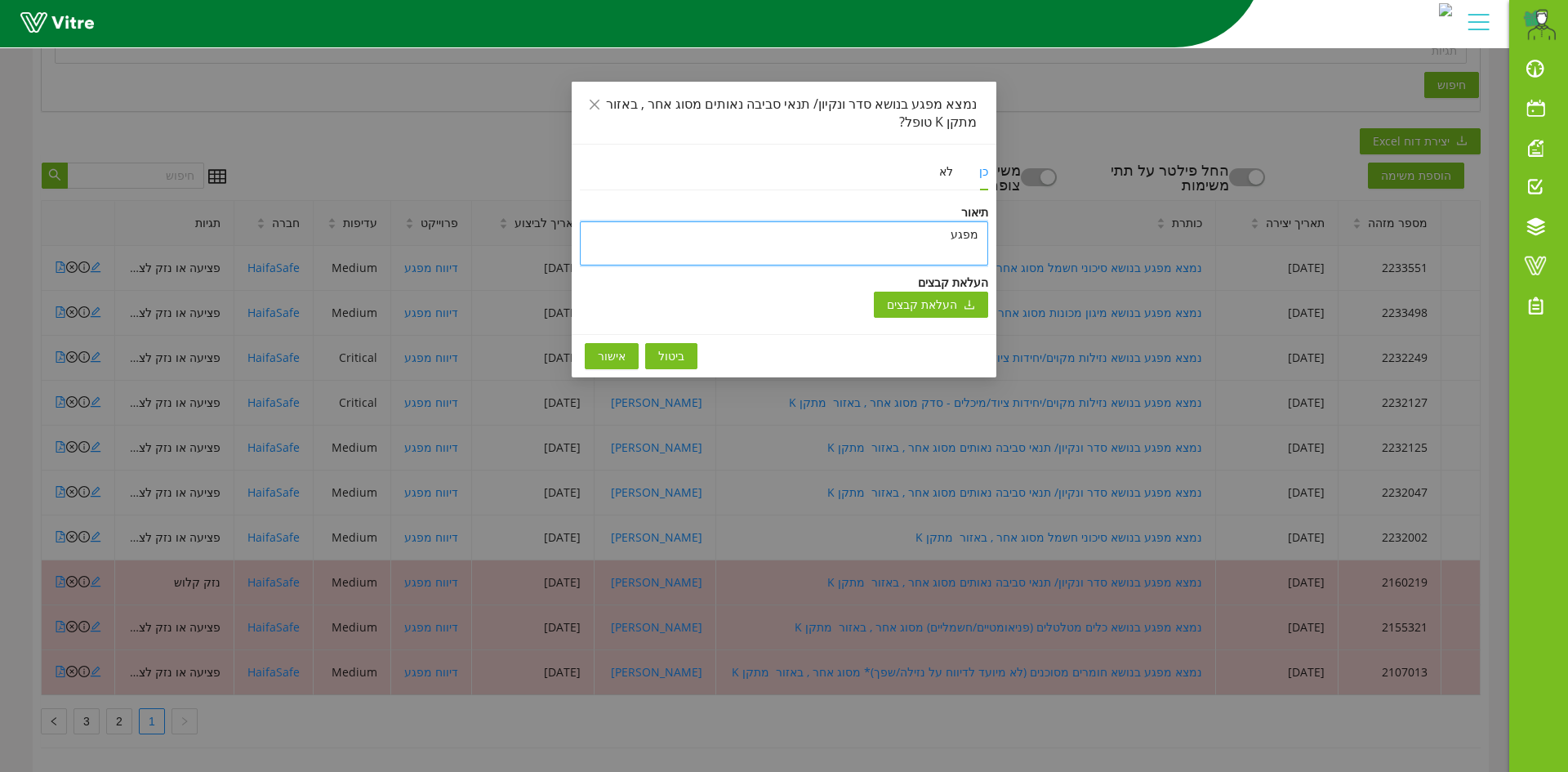
type textarea "מפגע"
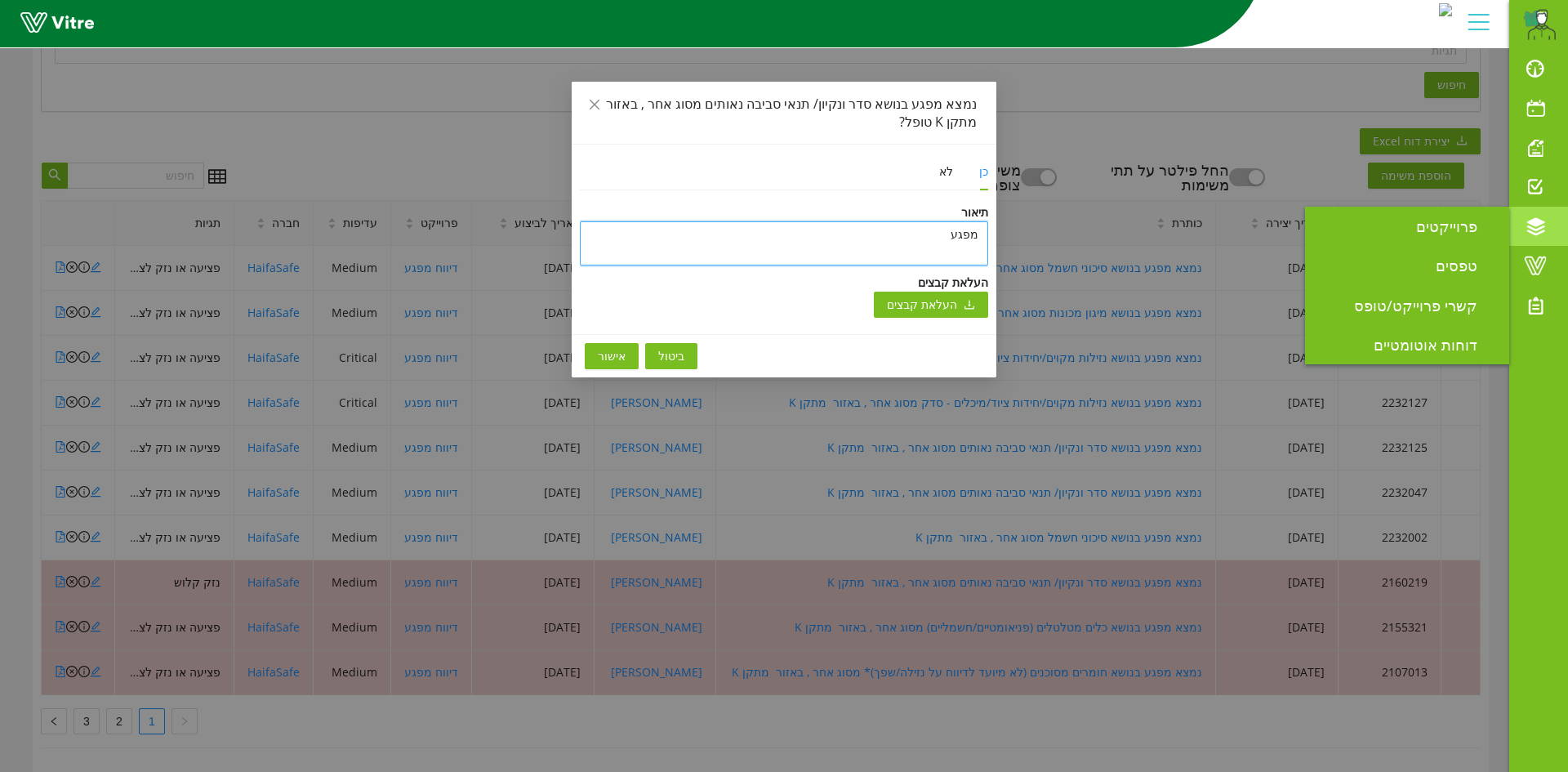
type textarea "מפגע ט"
type textarea "מפגע טו"
type textarea "מפגע טופ"
type textarea "מפגע טופל"
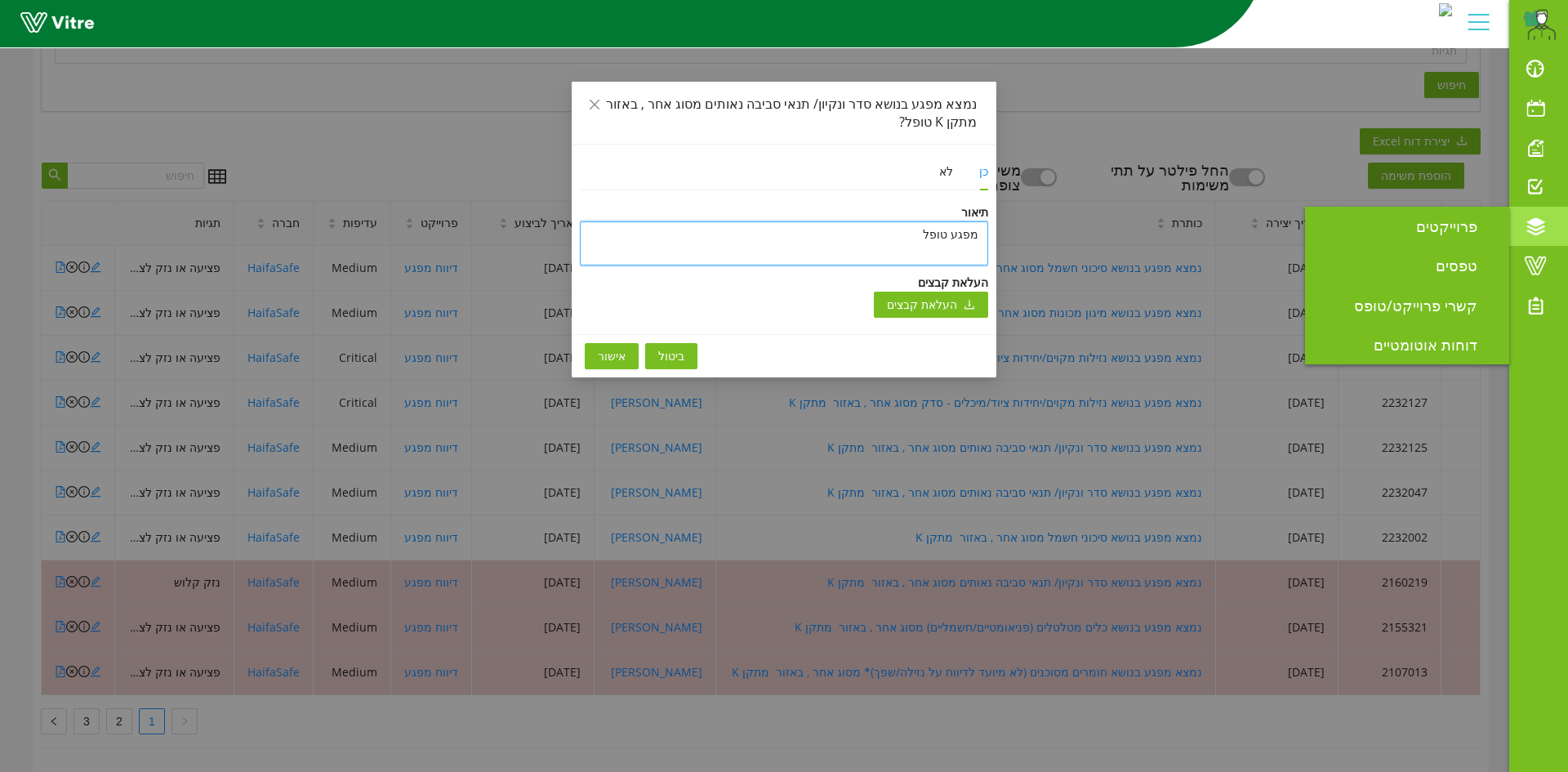
type textarea "מפגע טופל ו"
type textarea "מפגע טופל ונ"
type textarea "מפגע טופל ונס"
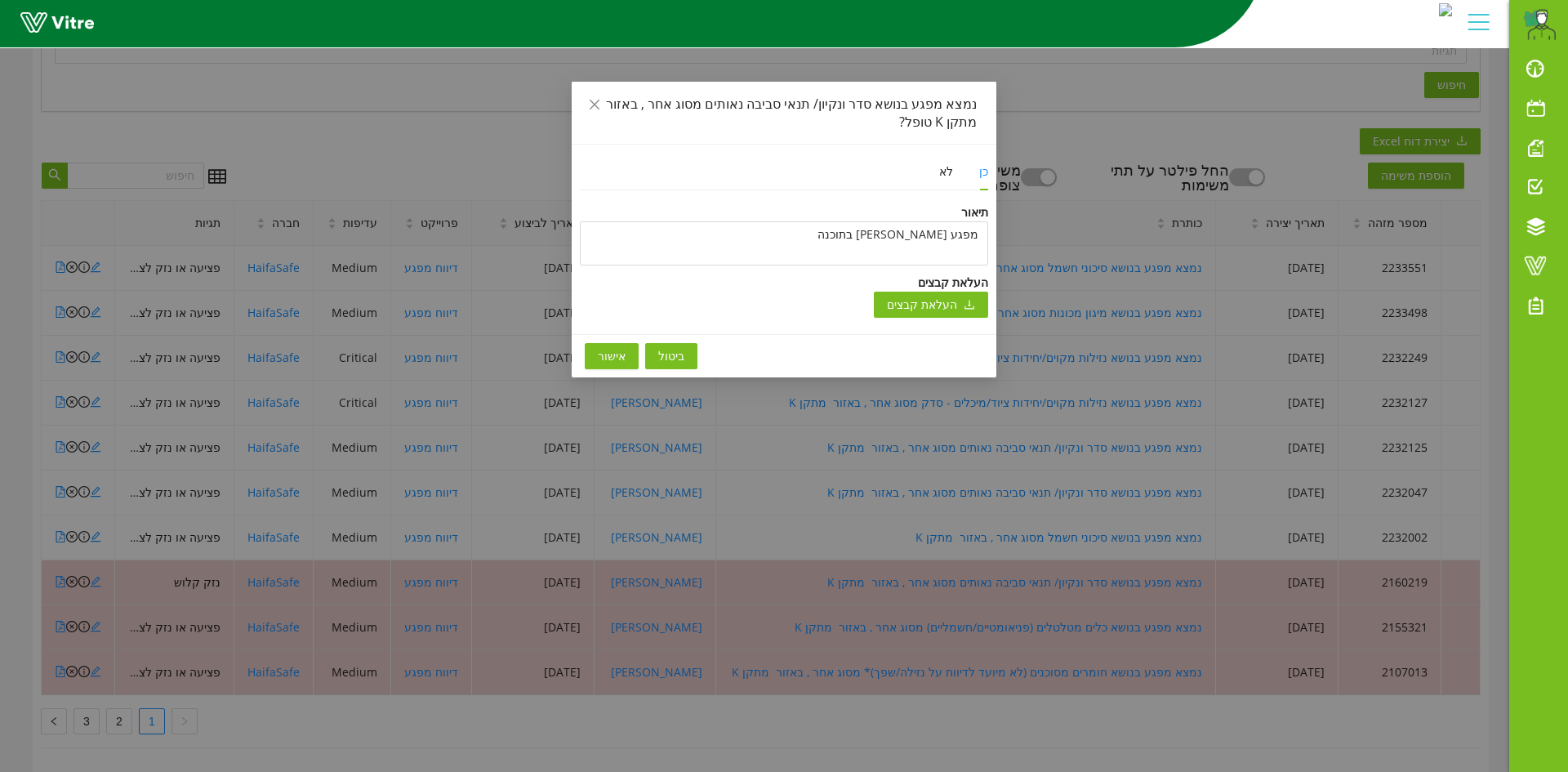
click at [868, 236] on textarea "מפגע [PERSON_NAME] בתוכנה" at bounding box center [784, 243] width 408 height 44
drag, startPoint x: 865, startPoint y: 235, endPoint x: 979, endPoint y: 236, distance: 114.0
click at [979, 236] on textarea "מפגע [PERSON_NAME] בתוכנה" at bounding box center [784, 243] width 408 height 44
click at [599, 358] on span "אישור" at bounding box center [611, 356] width 28 height 18
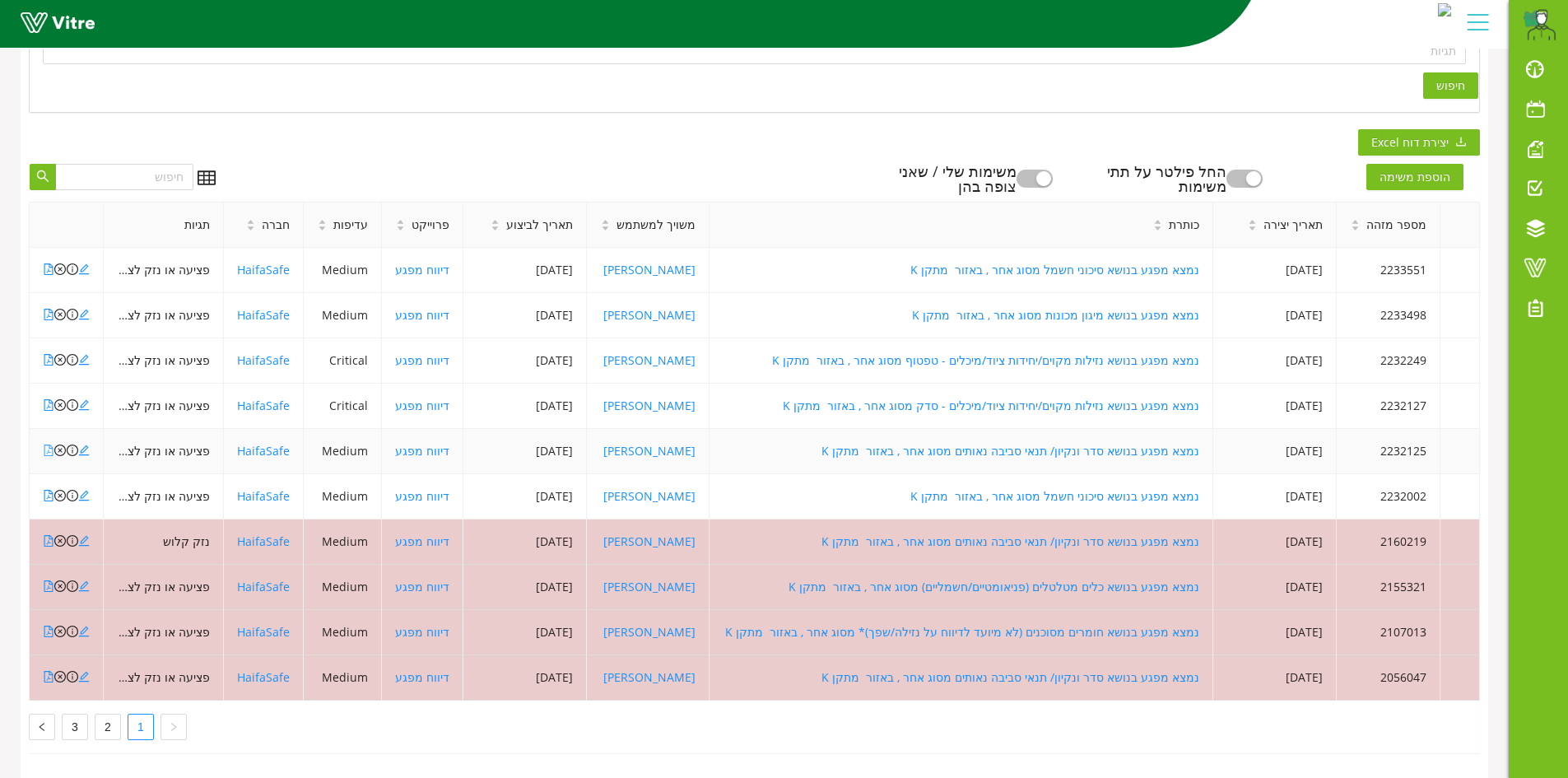
click at [47, 445] on icon "file-pdf" at bounding box center [49, 450] width 12 height 12
click at [61, 445] on icon "close-circle" at bounding box center [61, 450] width 12 height 12
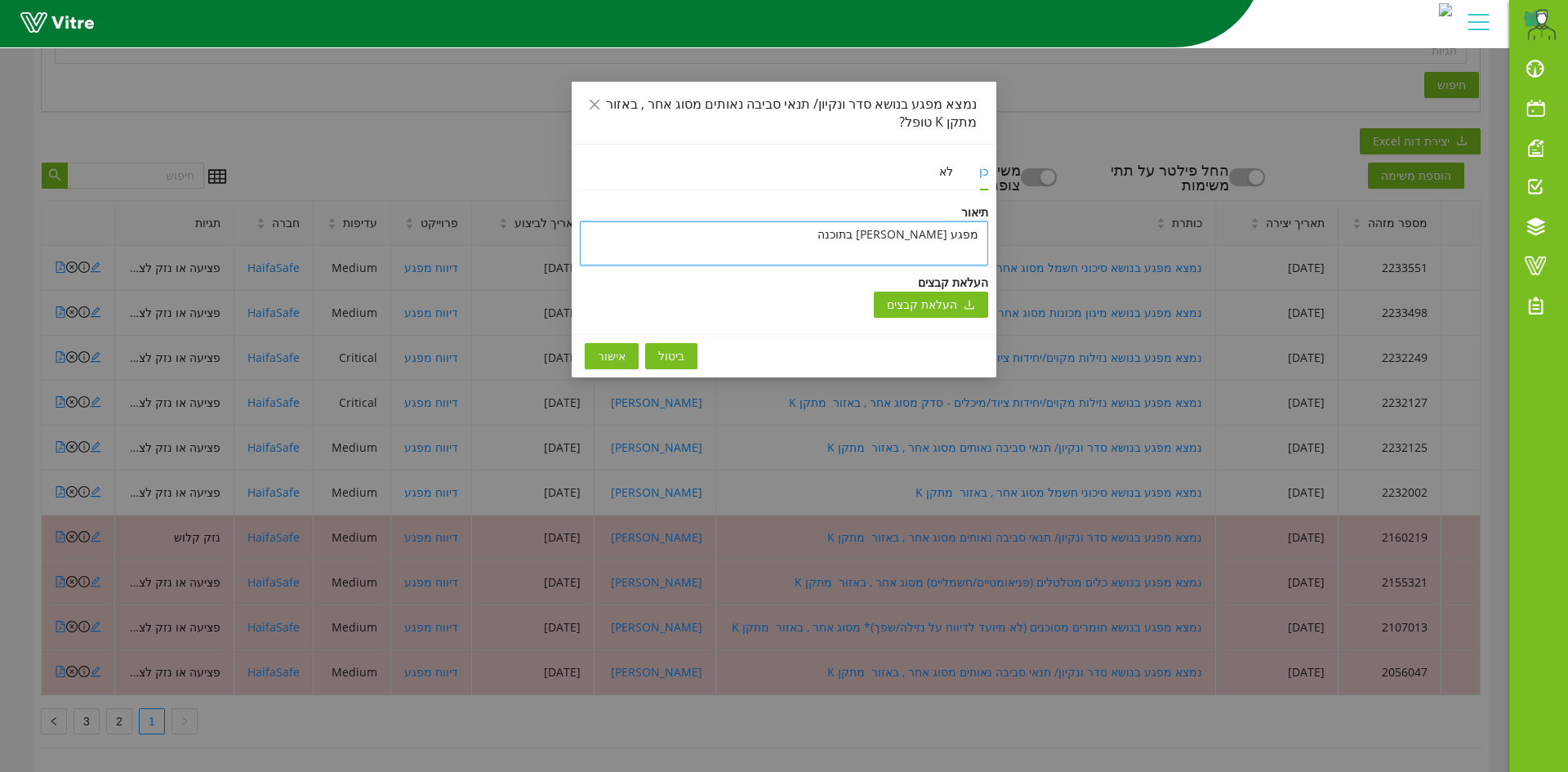
drag, startPoint x: 948, startPoint y: 234, endPoint x: 915, endPoint y: 244, distance: 34.5
click at [915, 244] on textarea "מפגע [PERSON_NAME] בתוכנה" at bounding box center [784, 243] width 408 height 44
drag, startPoint x: 865, startPoint y: 242, endPoint x: 978, endPoint y: 239, distance: 113.0
click at [978, 239] on textarea "מפגע [PERSON_NAME] בתוכנה" at bounding box center [784, 243] width 408 height 44
click at [618, 359] on span "אישור" at bounding box center [611, 356] width 28 height 18
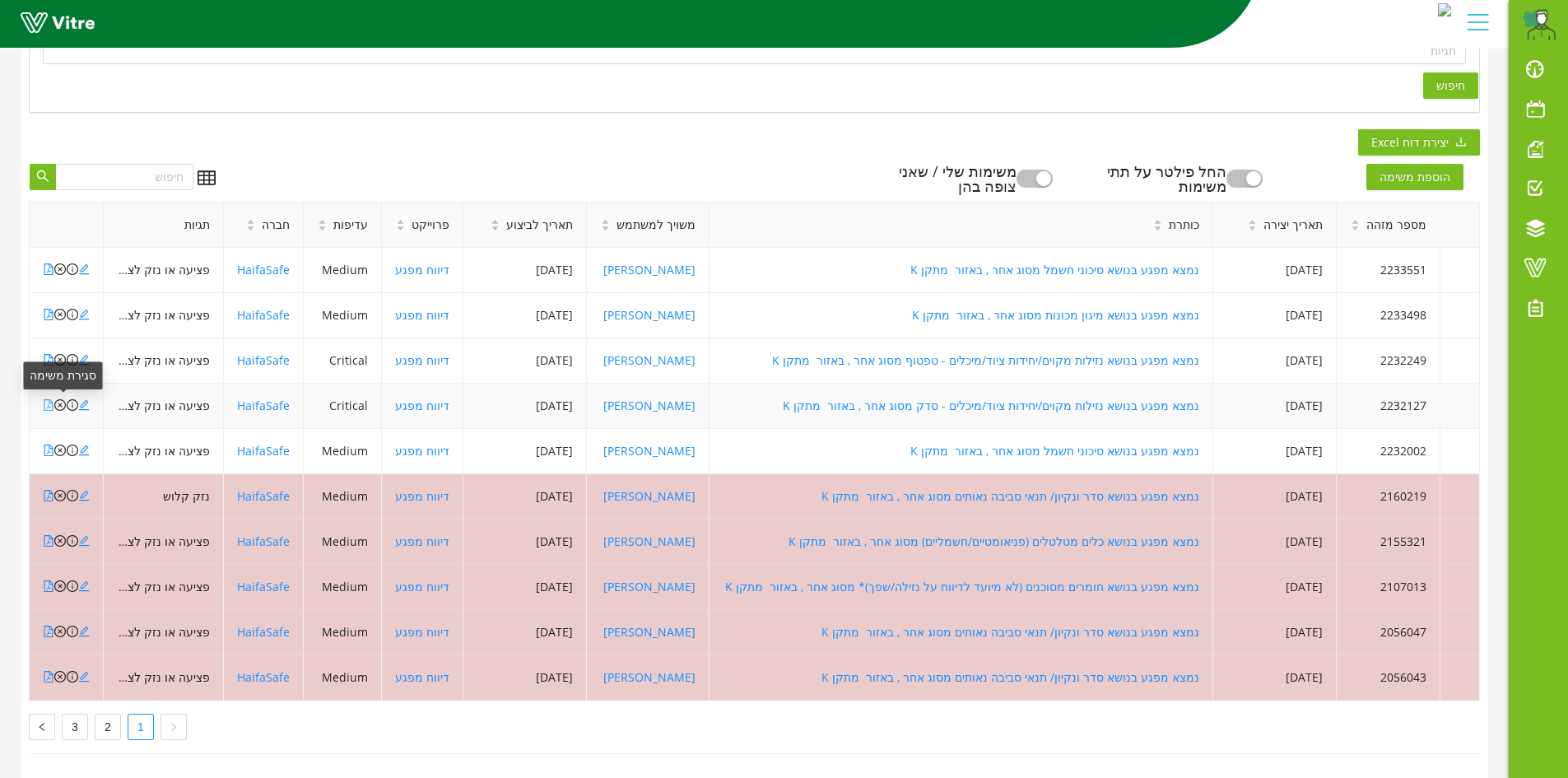
click at [50, 399] on icon "file-pdf" at bounding box center [49, 404] width 12 height 12
click at [59, 399] on icon "close-circle" at bounding box center [61, 404] width 12 height 12
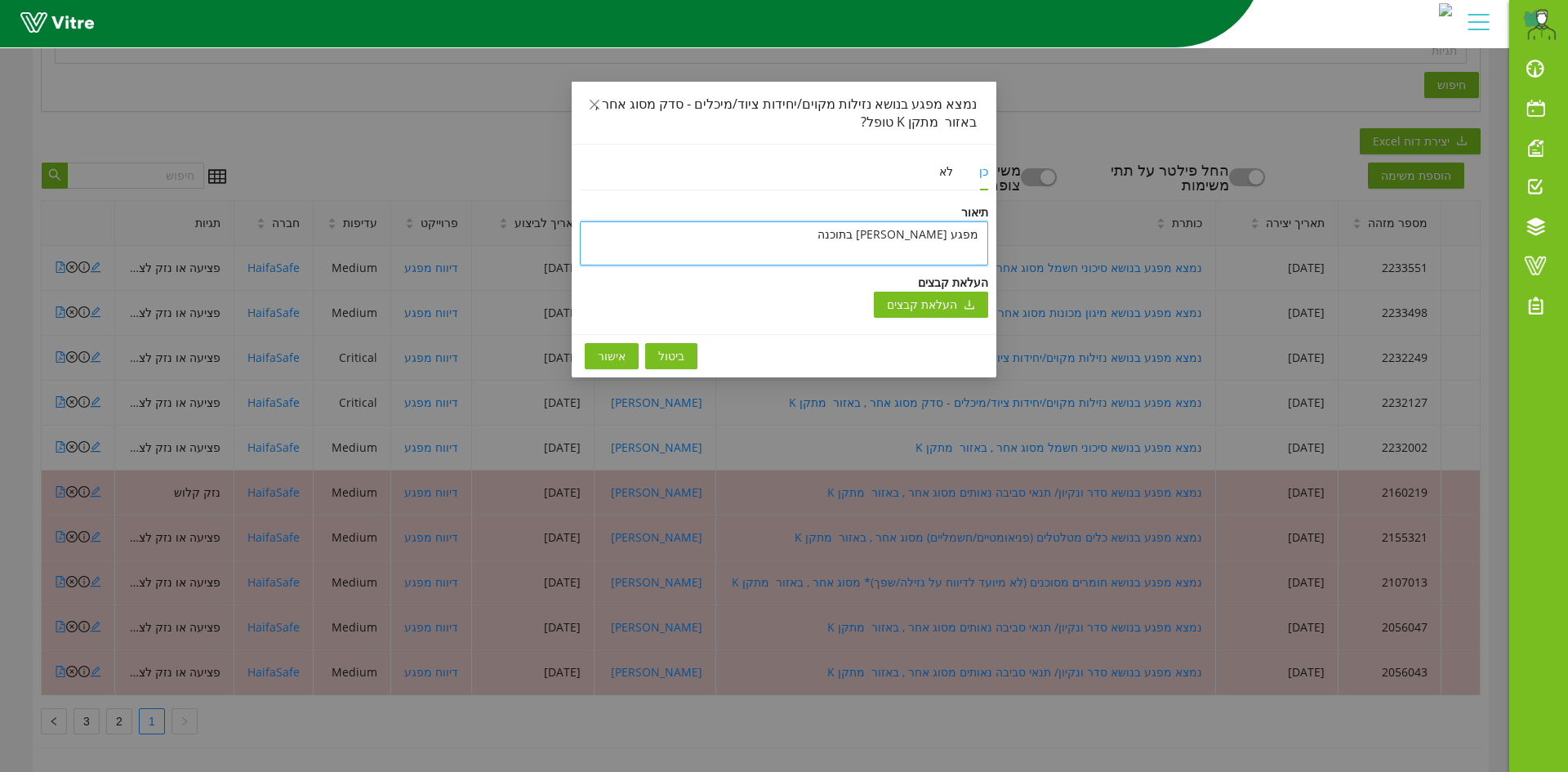
paste textarea
click at [617, 357] on span "אישור" at bounding box center [611, 356] width 28 height 18
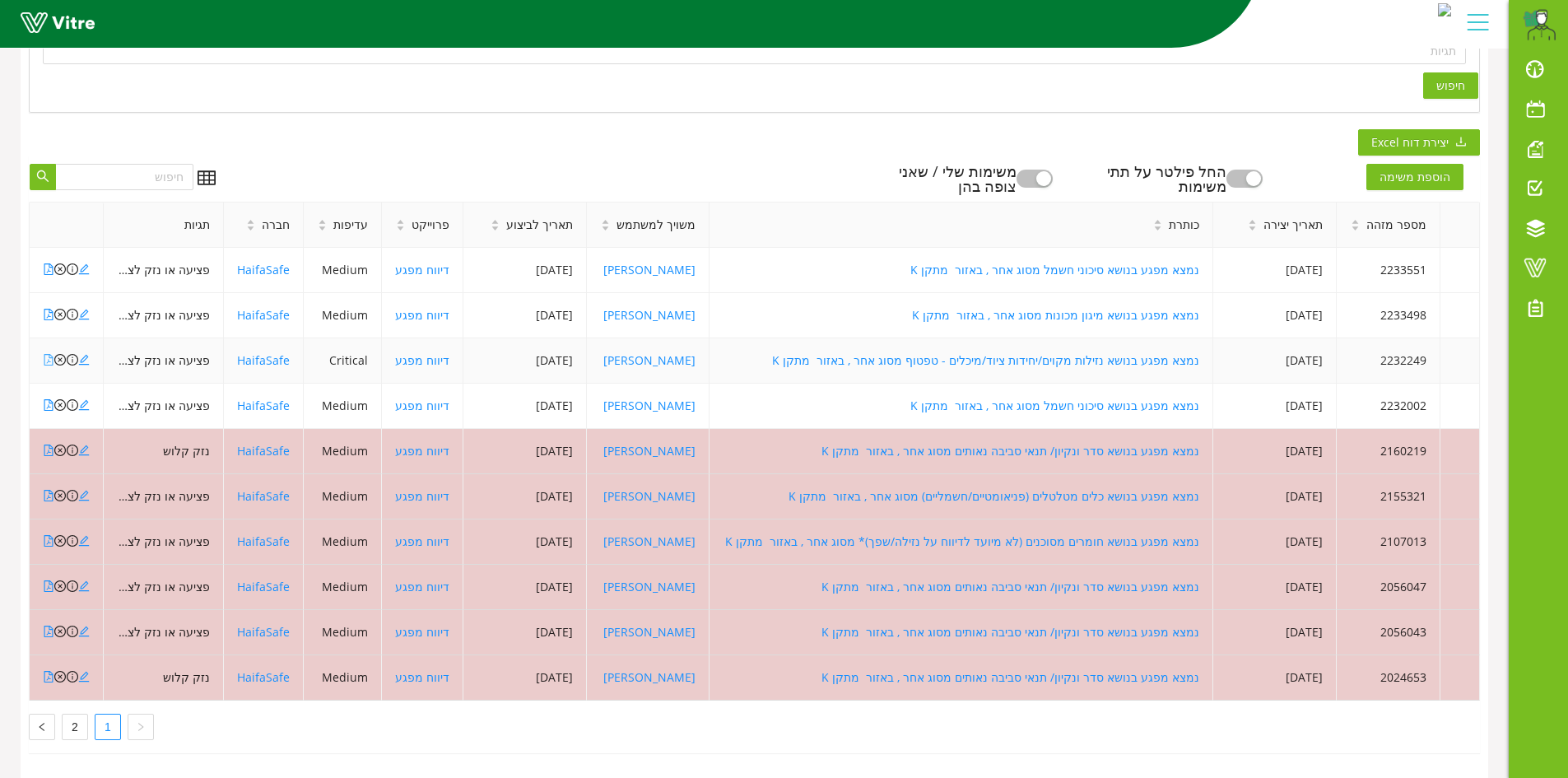
click at [50, 353] on icon "file-pdf" at bounding box center [49, 359] width 12 height 12
click at [62, 353] on icon "close-circle" at bounding box center [61, 359] width 12 height 12
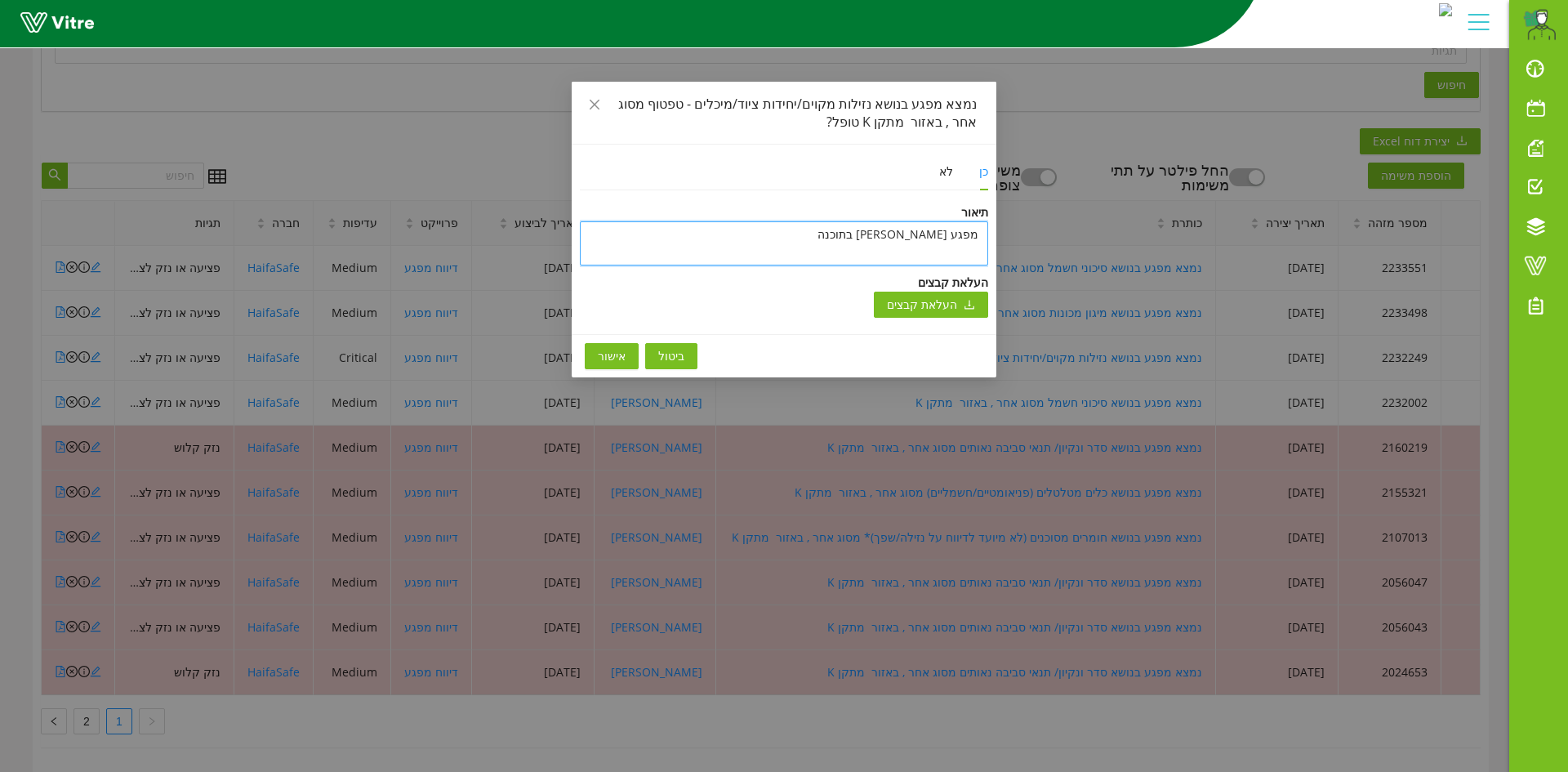
paste textarea
click at [604, 356] on span "אישור" at bounding box center [611, 356] width 28 height 18
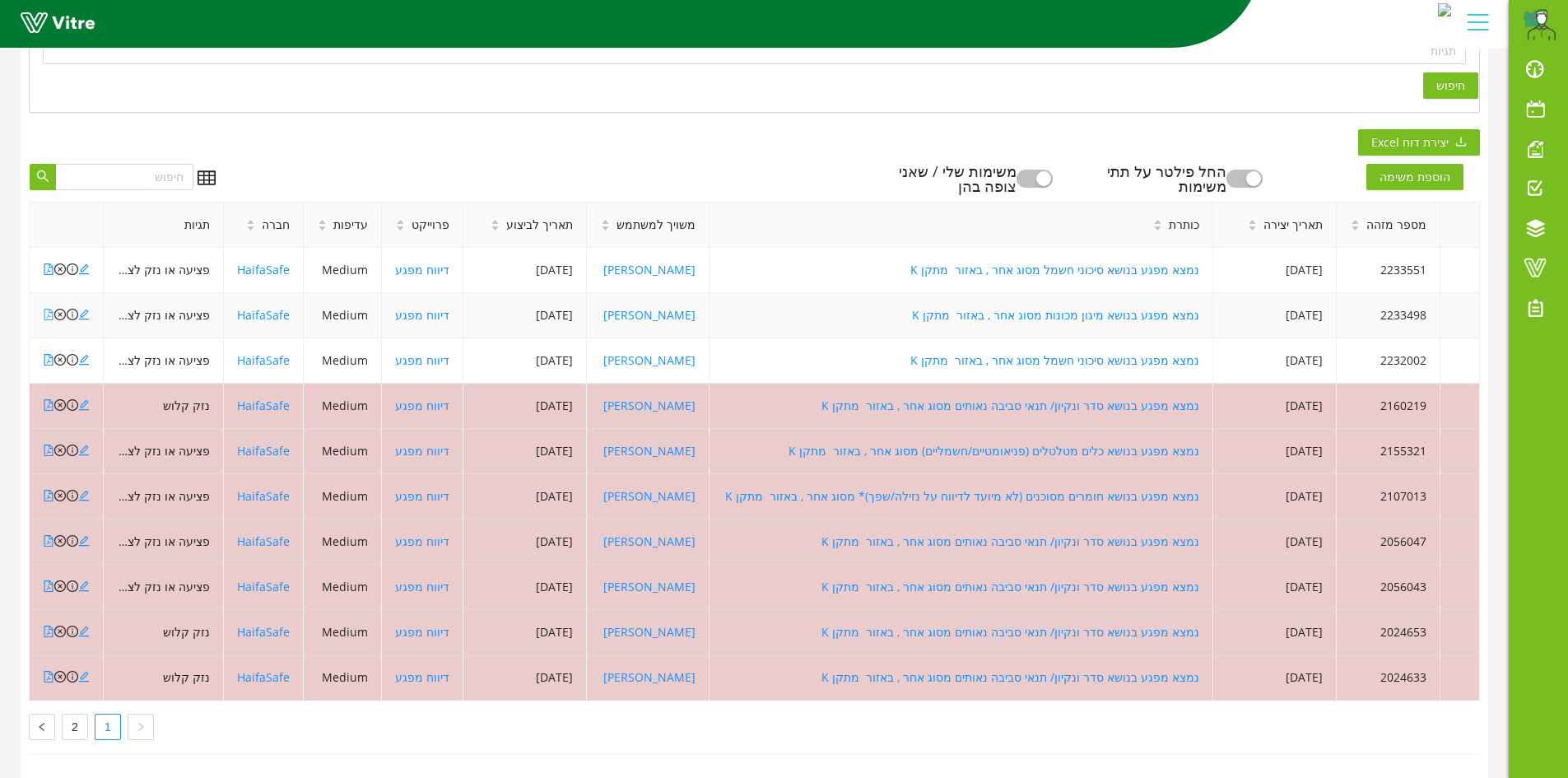
click at [49, 308] on icon "file-pdf" at bounding box center [48, 314] width 9 height 12
click at [49, 263] on icon "file-pdf" at bounding box center [49, 269] width 12 height 12
click at [46, 308] on icon "file-pdf" at bounding box center [49, 314] width 12 height 12
click at [50, 353] on icon "file-pdf" at bounding box center [49, 359] width 12 height 12
